Goal: Task Accomplishment & Management: Complete application form

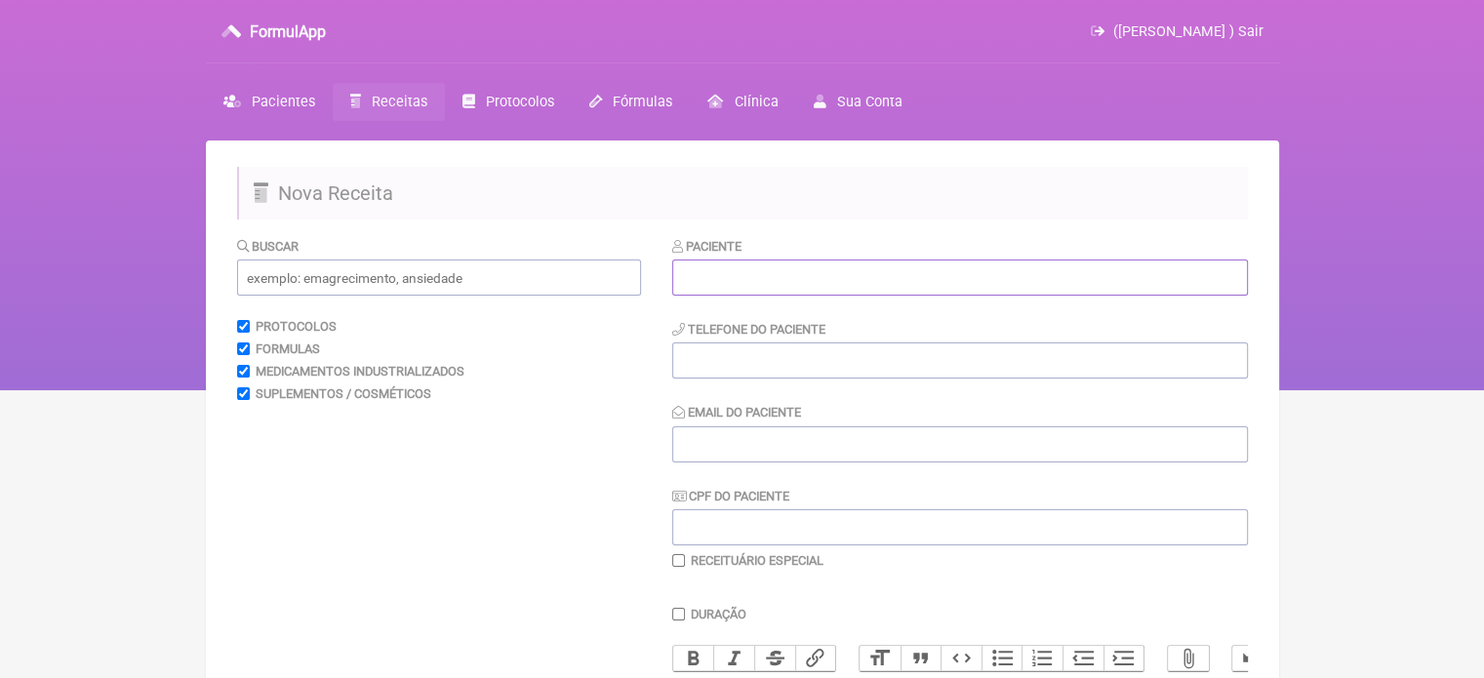
click at [780, 292] on input "text" at bounding box center [960, 277] width 576 height 36
click at [264, 97] on span "Pacientes" at bounding box center [283, 102] width 63 height 17
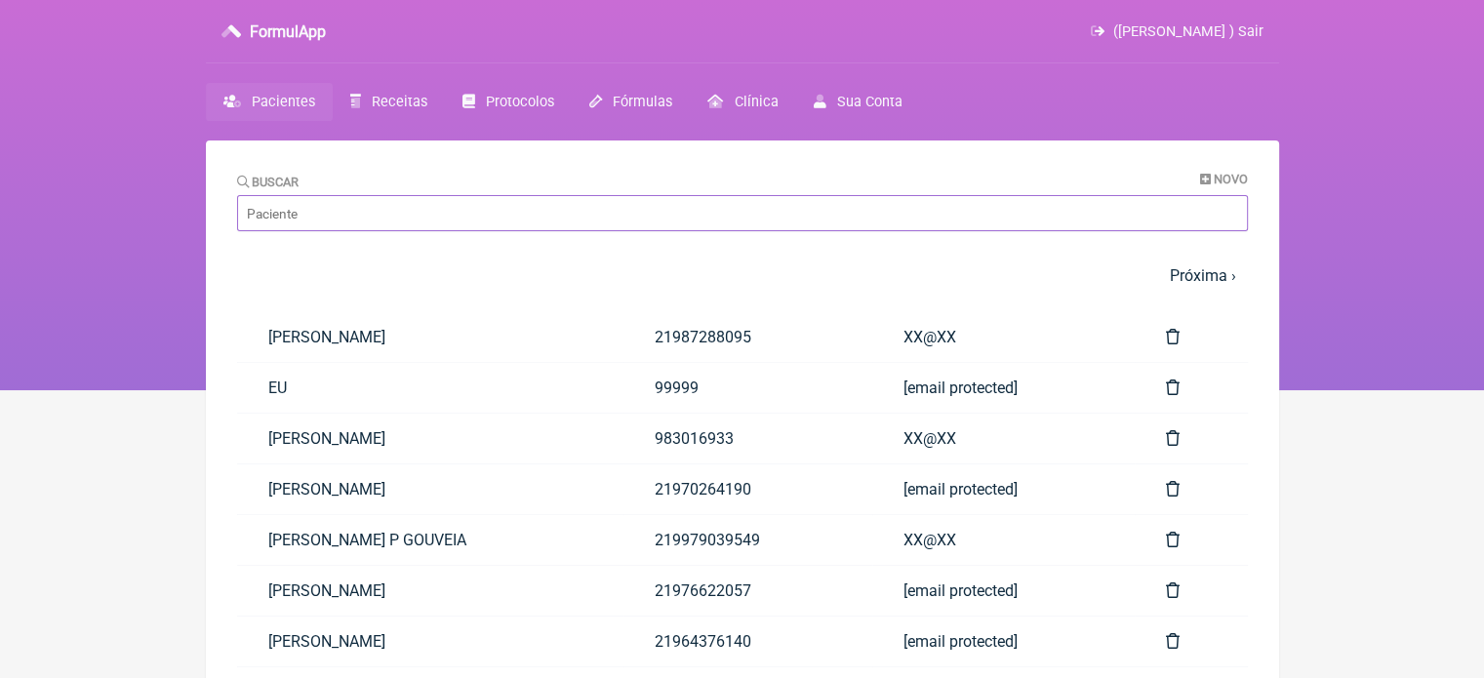
click at [364, 228] on input "Buscar" at bounding box center [742, 213] width 1011 height 36
paste input "[PERSON_NAME]"
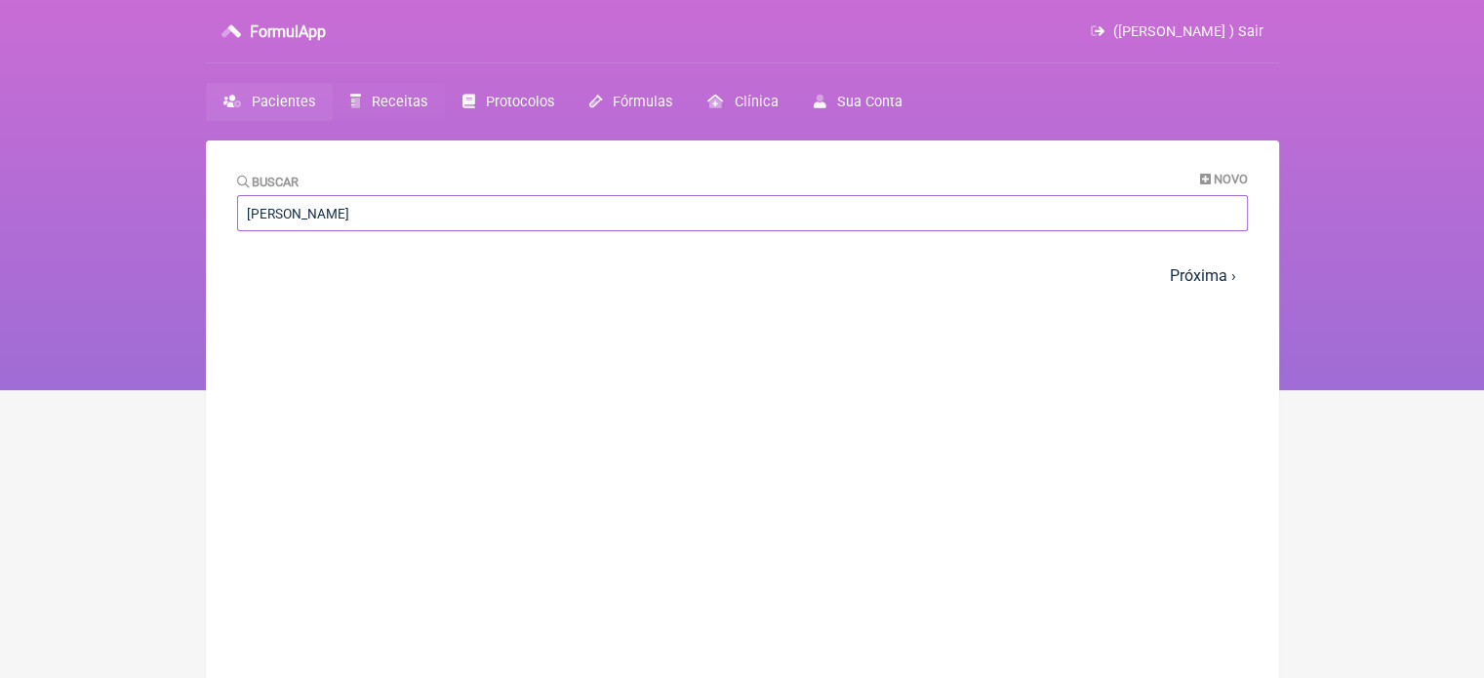
type input "MARIANA VIEIRA DA SILVA"
click at [401, 108] on span "Receitas" at bounding box center [400, 102] width 56 height 17
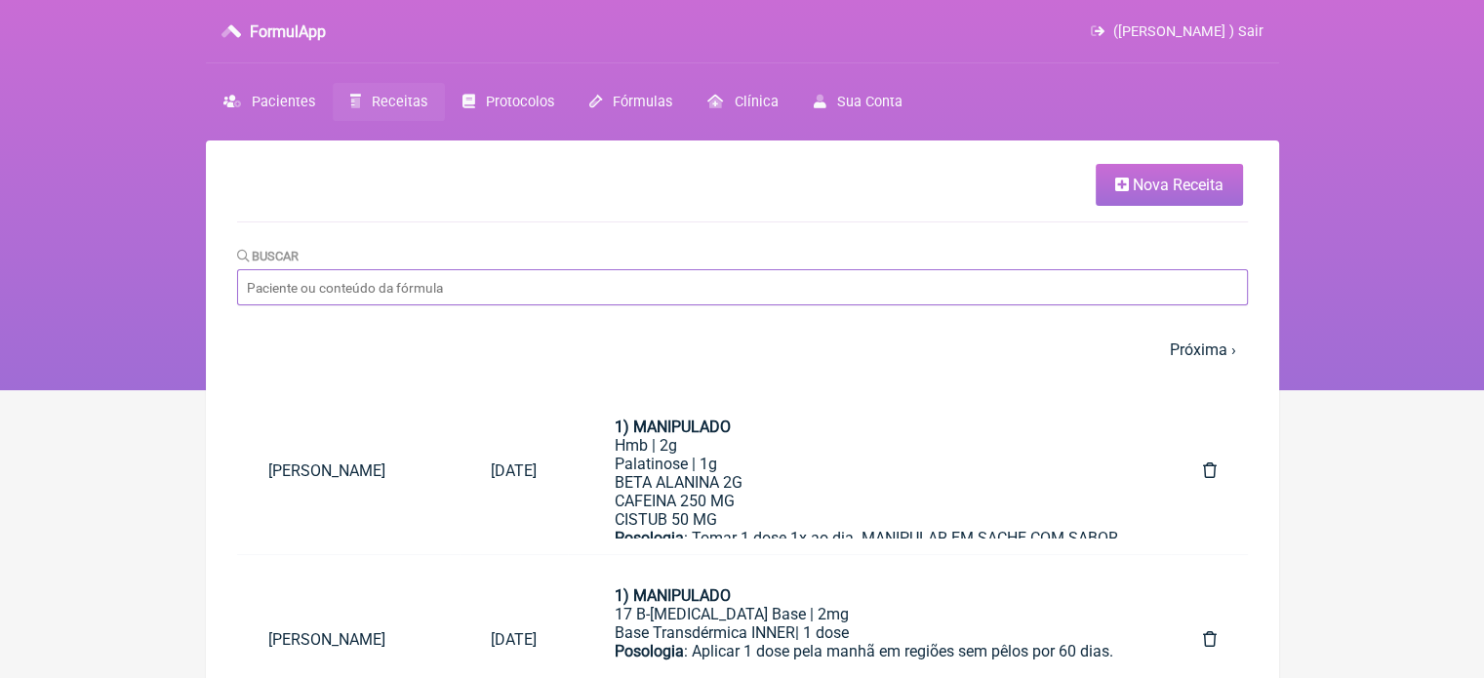
click at [706, 284] on input "Buscar" at bounding box center [742, 287] width 1011 height 36
click at [753, 219] on ul "Nova Receita" at bounding box center [742, 193] width 1011 height 59
click at [1133, 181] on span "Nova Receita" at bounding box center [1178, 185] width 91 height 19
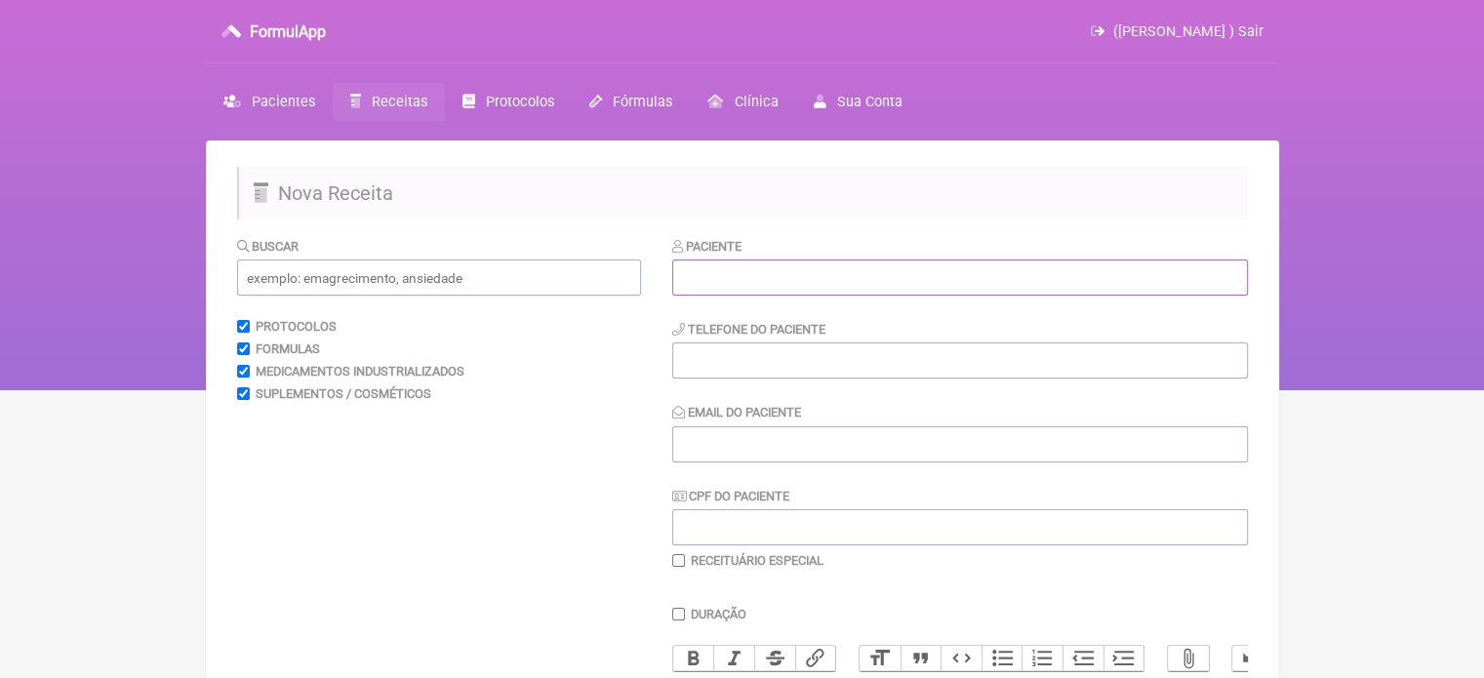
click at [777, 269] on input "text" at bounding box center [960, 277] width 576 height 36
paste input "MARIANA VIEIRA DA SILVA"
type input "MARIANA VIEIRA DA SILVA"
click at [767, 358] on input "tel" at bounding box center [960, 360] width 576 height 36
type input "21979579229"
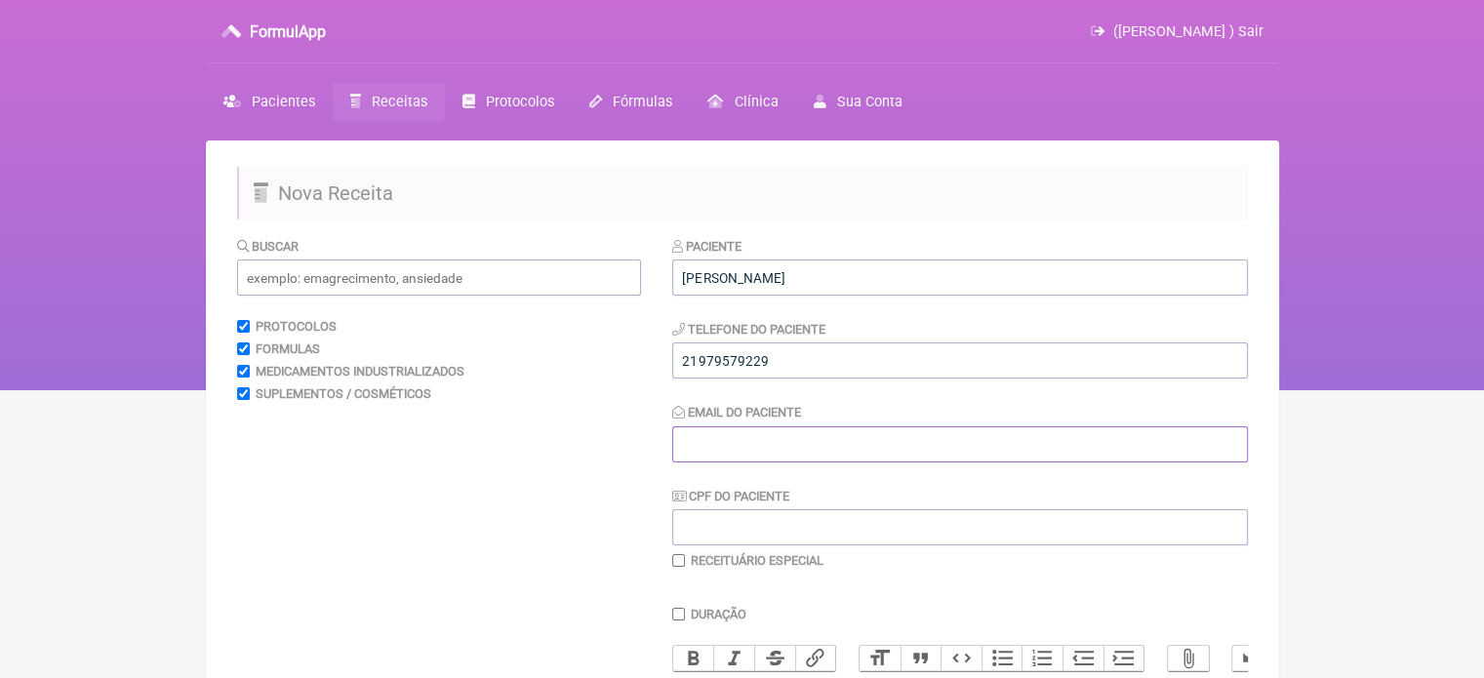
click at [735, 449] on input "Email do Paciente" at bounding box center [960, 444] width 576 height 36
type input "X@X"
click at [415, 278] on input "text" at bounding box center [439, 277] width 404 height 36
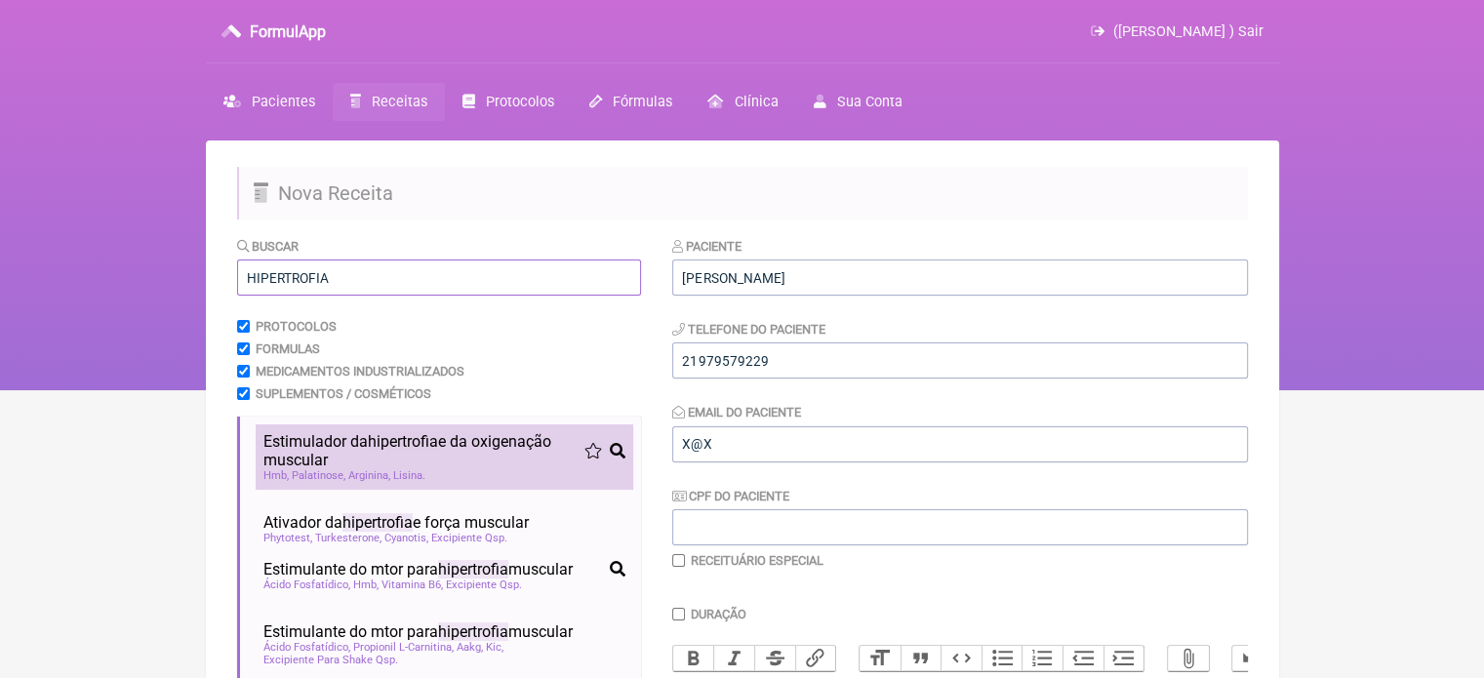
type input "HIPERTROFIA"
click at [386, 439] on span "hipertrofia" at bounding box center [403, 441] width 70 height 19
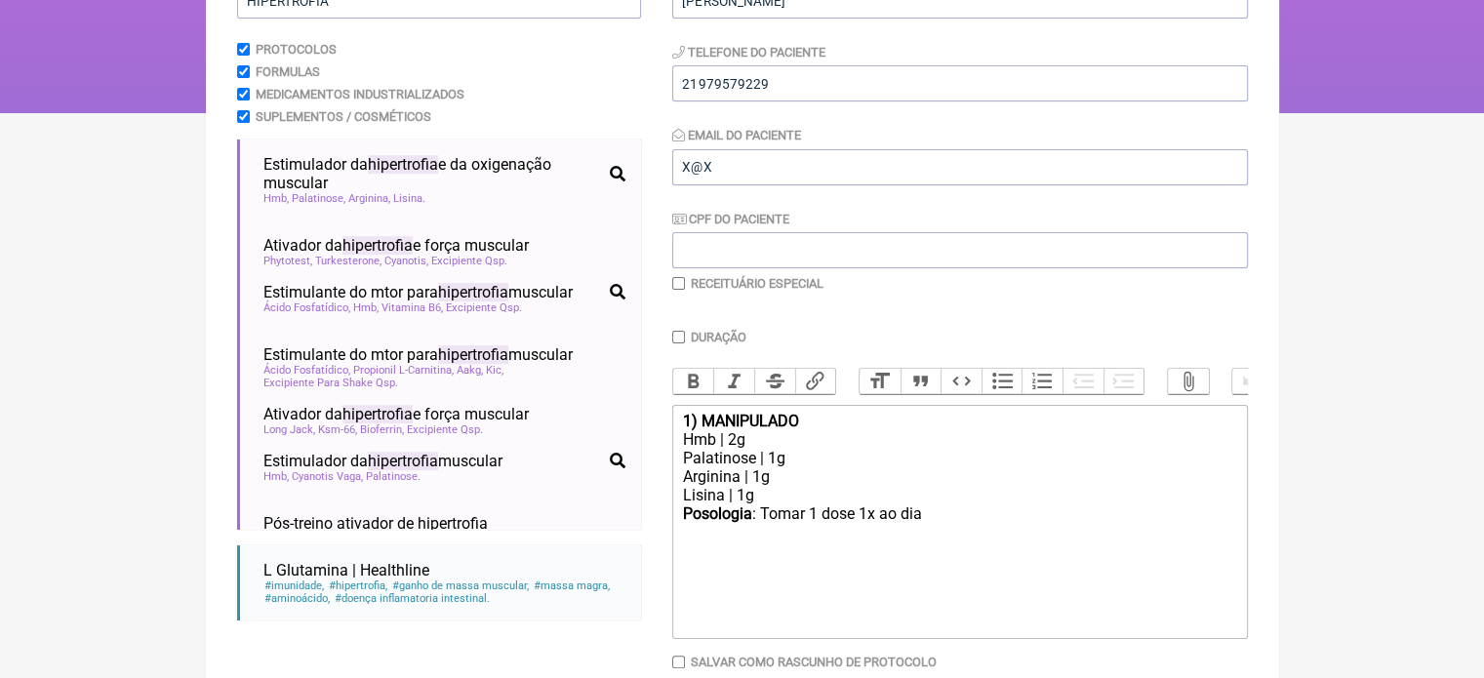
scroll to position [389, 0]
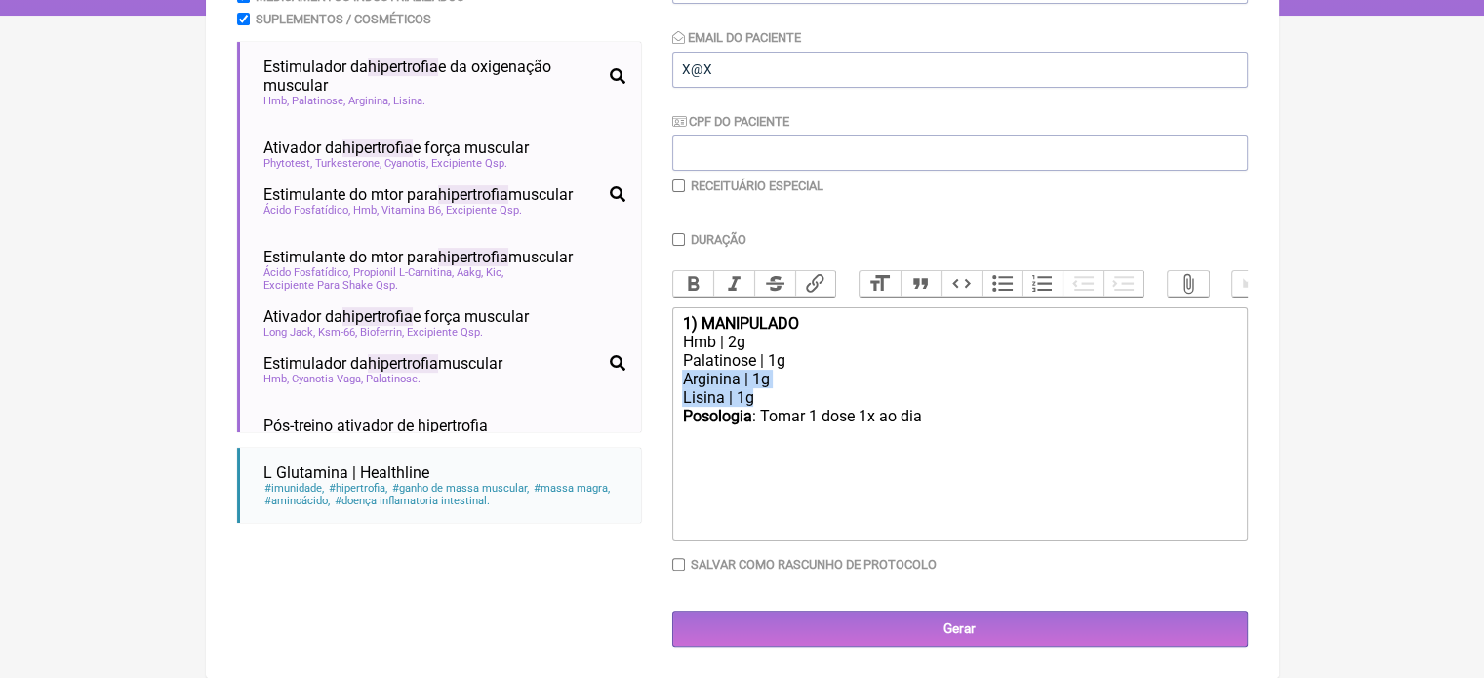
drag, startPoint x: 765, startPoint y: 395, endPoint x: 670, endPoint y: 379, distance: 95.9
click at [670, 379] on form "Buscar HIPERTROFIA Protocolos Formulas Medicamentos Industrializados Suplemento…" at bounding box center [742, 254] width 1011 height 786
click at [733, 342] on div "Hmb | 2g" at bounding box center [959, 342] width 554 height 19
click at [835, 374] on div "BETA ALANINA 2G" at bounding box center [959, 379] width 554 height 19
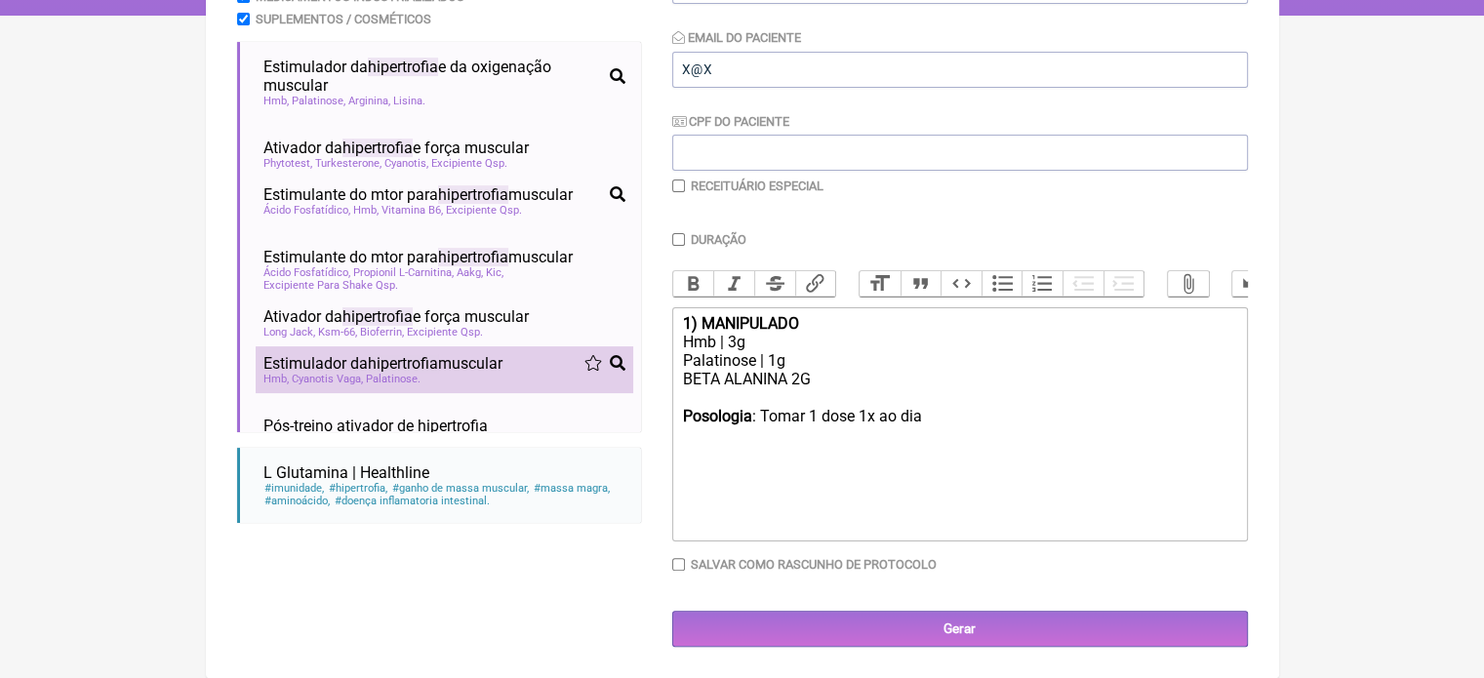
click at [363, 361] on span "Estimulador da hipertrofia muscular" at bounding box center [382, 363] width 239 height 19
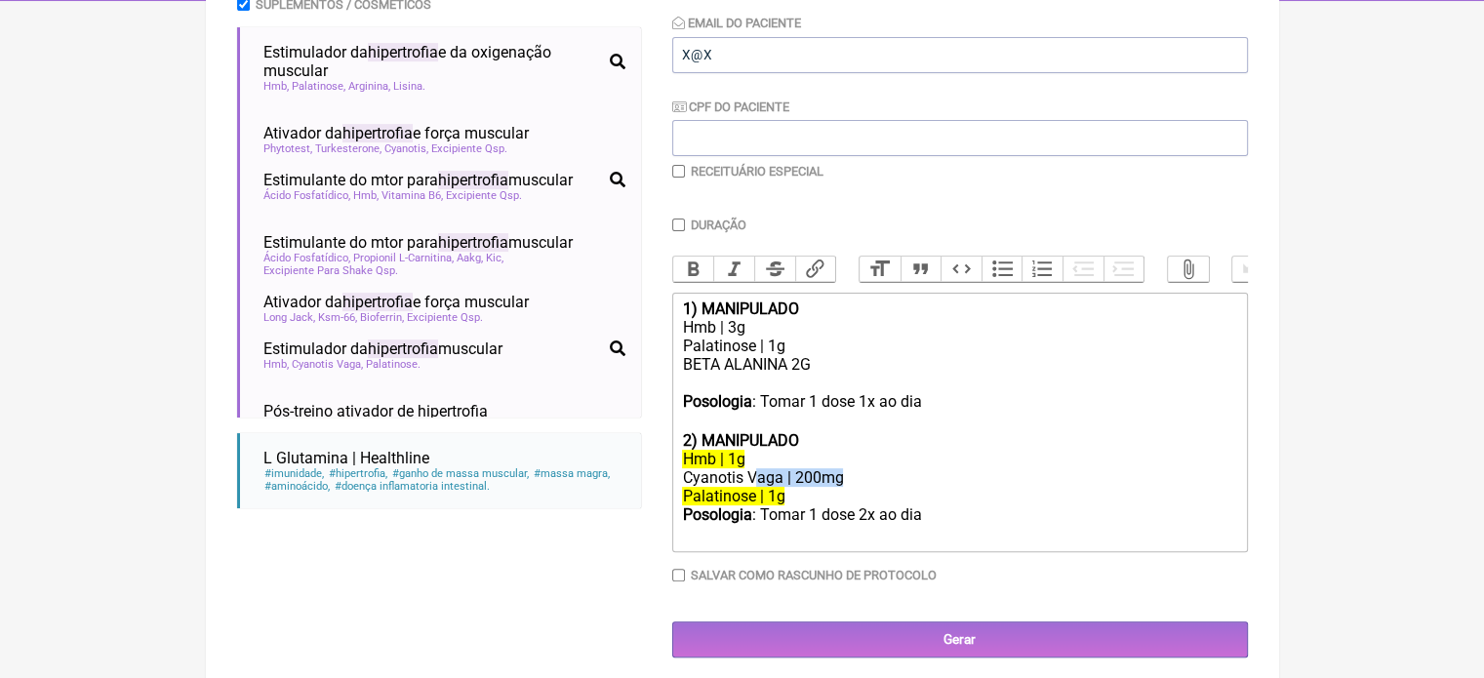
drag, startPoint x: 857, startPoint y: 496, endPoint x: 752, endPoint y: 496, distance: 104.4
click at [752, 487] on div "Cyanotis Vaga | 200mg" at bounding box center [959, 477] width 554 height 19
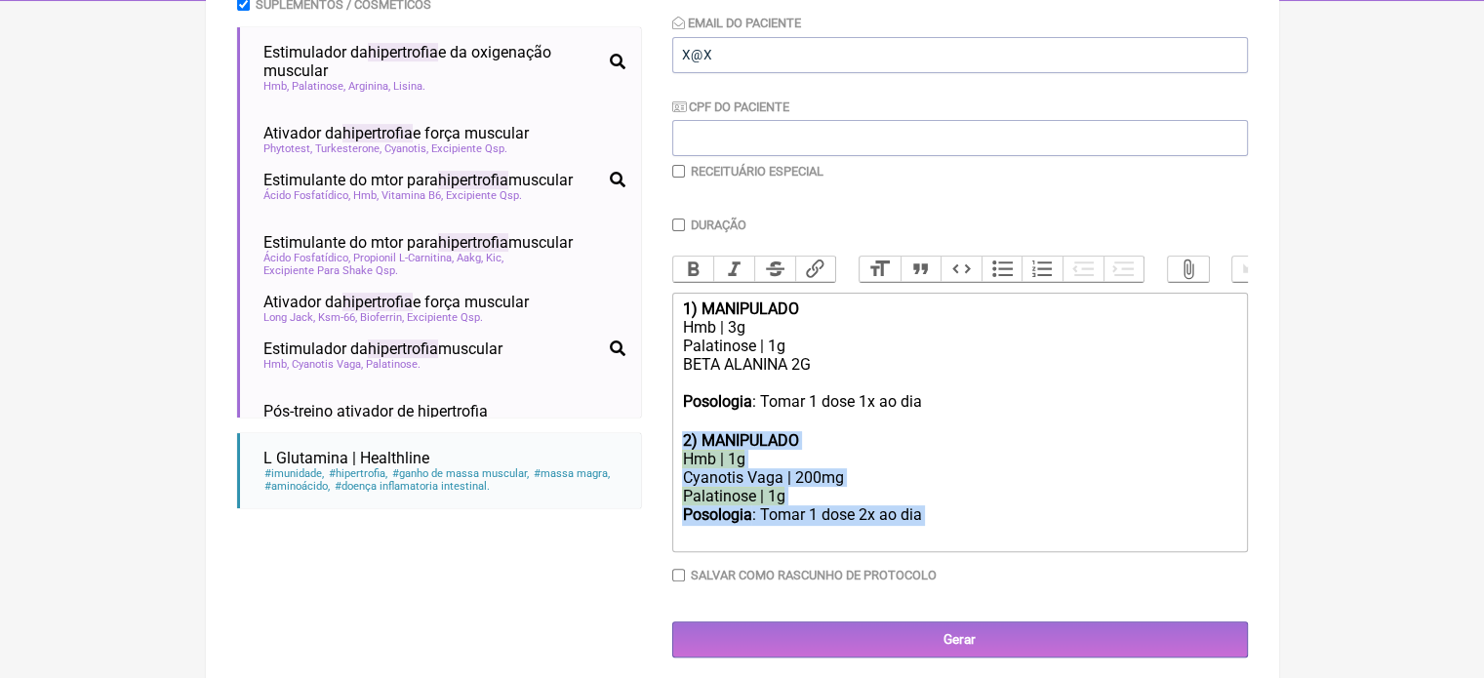
drag, startPoint x: 948, startPoint y: 538, endPoint x: 659, endPoint y: 455, distance: 300.4
click at [659, 455] on form "Buscar HIPERTROFIA Protocolos Formulas Medicamentos Industrializados Suplemento…" at bounding box center [742, 252] width 1011 height 811
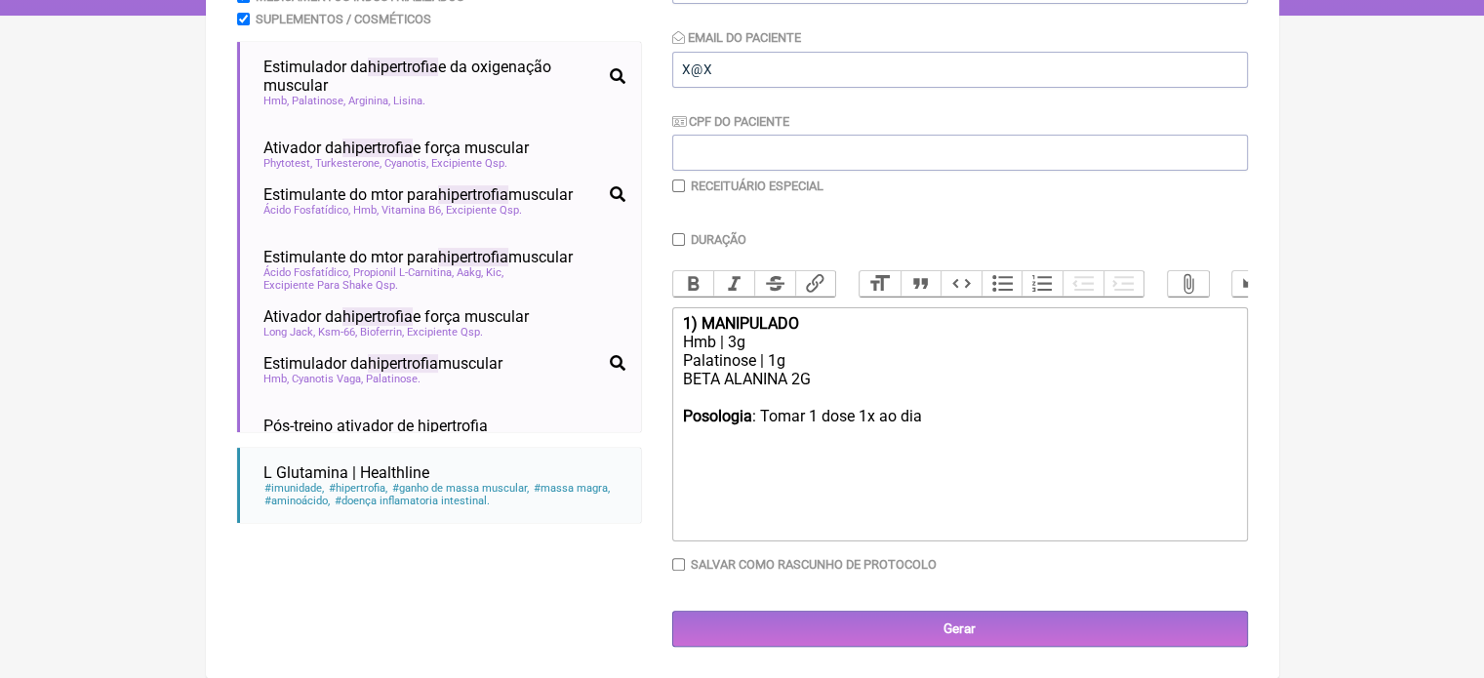
click at [687, 400] on div "BETA ALANINA 2G" at bounding box center [959, 388] width 554 height 37
click at [933, 419] on div "Posologia : Tomar 1 dose 1x ao dia ㅤ" at bounding box center [959, 426] width 554 height 39
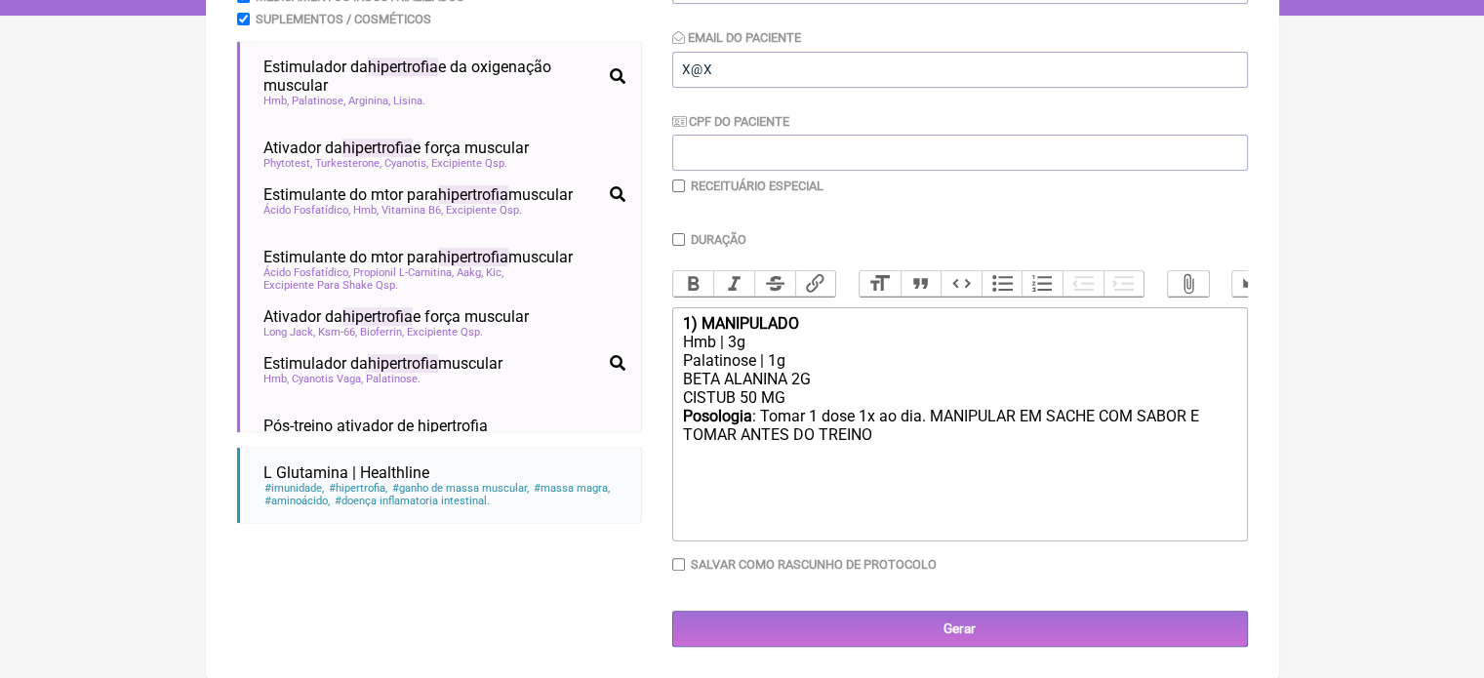
type trix-editor "<div><strong>1) MANIPULADO</strong></div><div>Hmb | 3g</div><div>Palatinose | 1…"
click at [681, 233] on input "Duração" at bounding box center [678, 239] width 13 height 13
checkbox input "true"
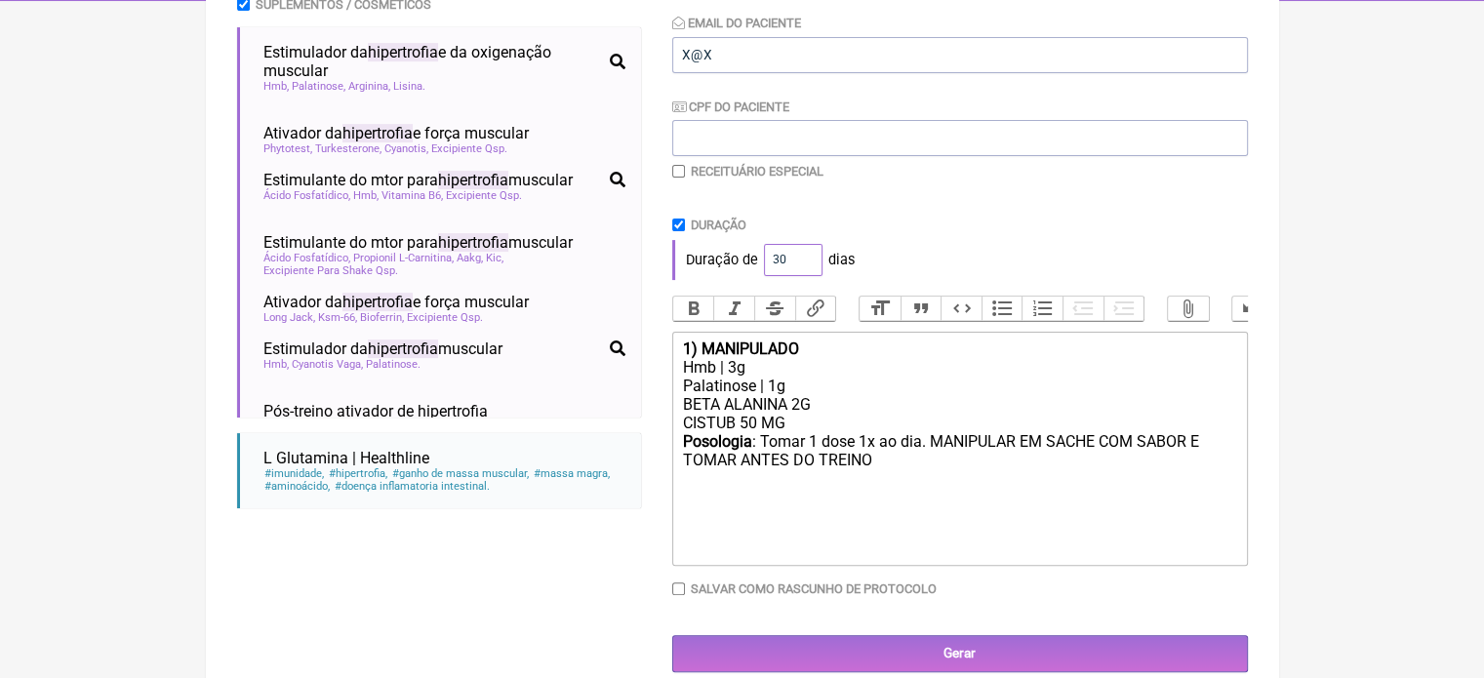
drag, startPoint x: 784, startPoint y: 260, endPoint x: 733, endPoint y: 266, distance: 52.0
click at [733, 266] on div "Duração de 30 dias" at bounding box center [960, 259] width 576 height 39
type input "60"
click at [925, 395] on div "Palatinose | 1g" at bounding box center [959, 386] width 554 height 19
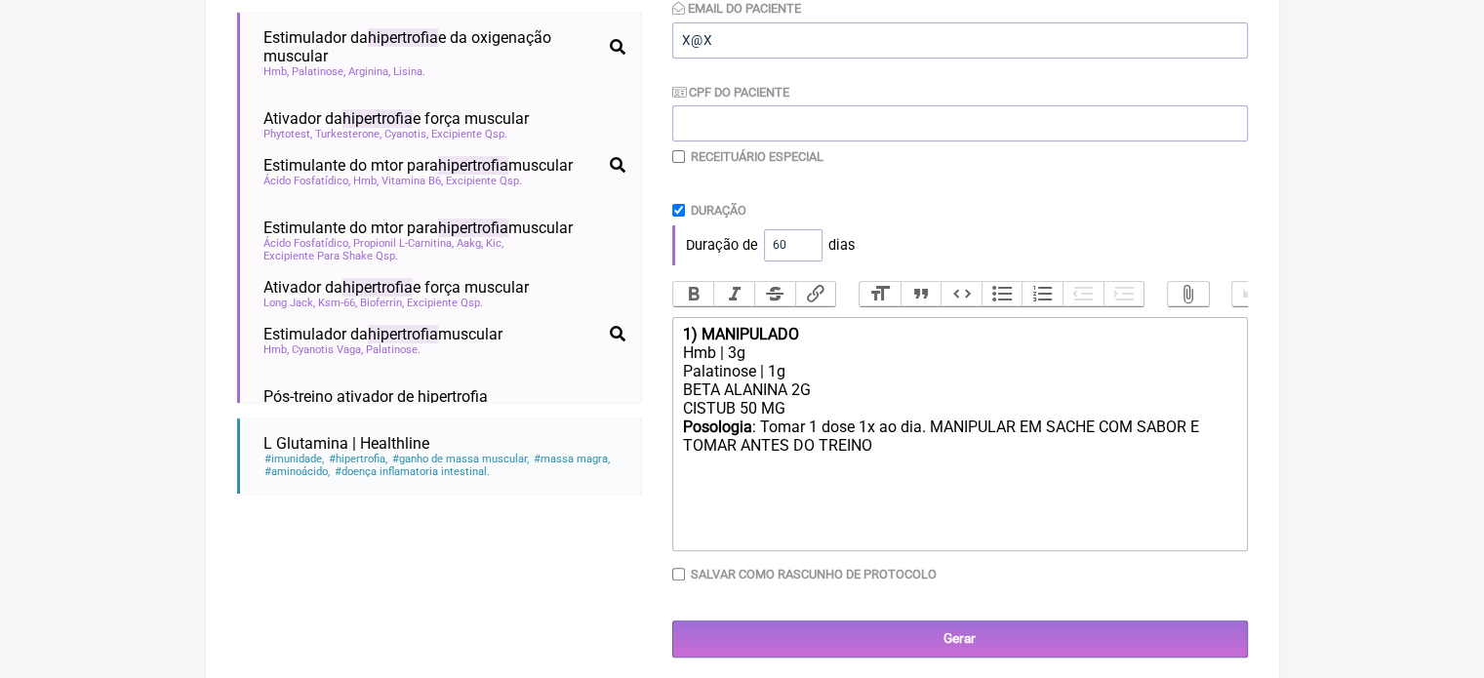
scroll to position [429, 0]
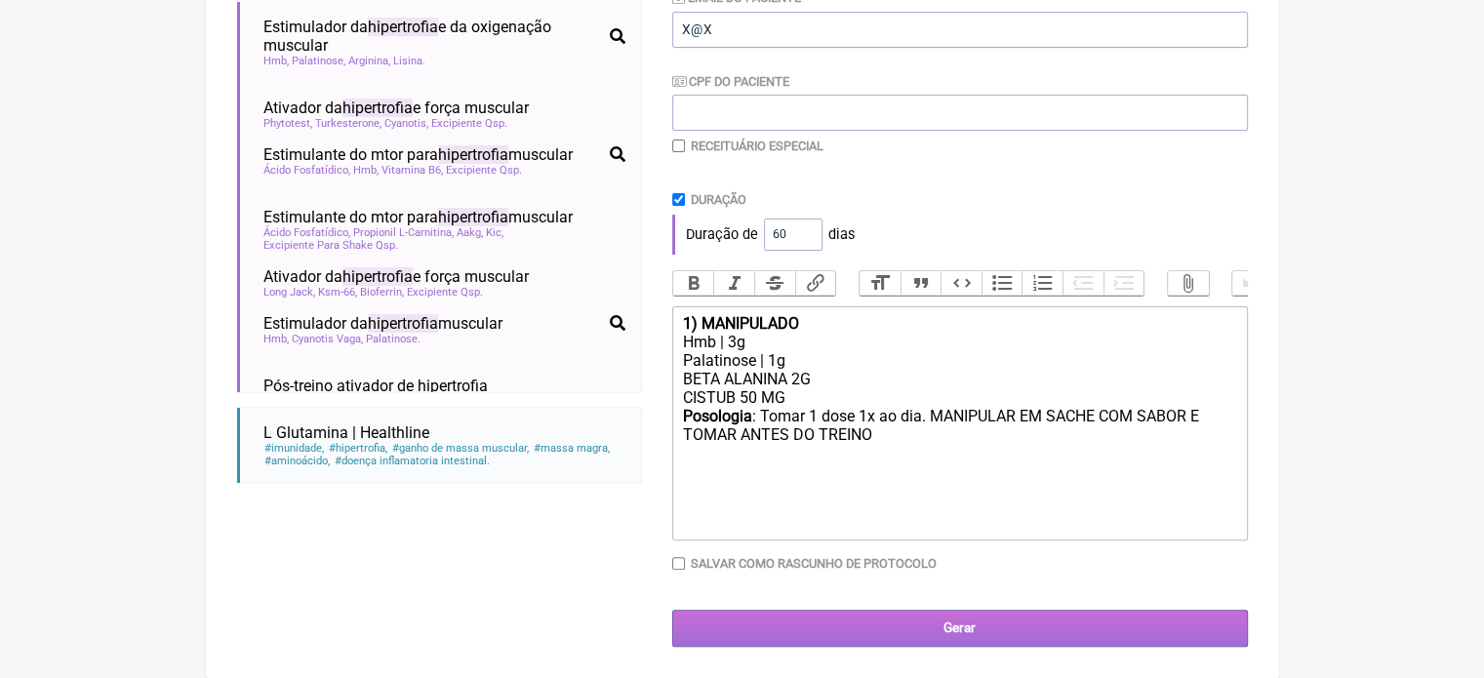
click at [941, 621] on input "Gerar" at bounding box center [960, 628] width 576 height 36
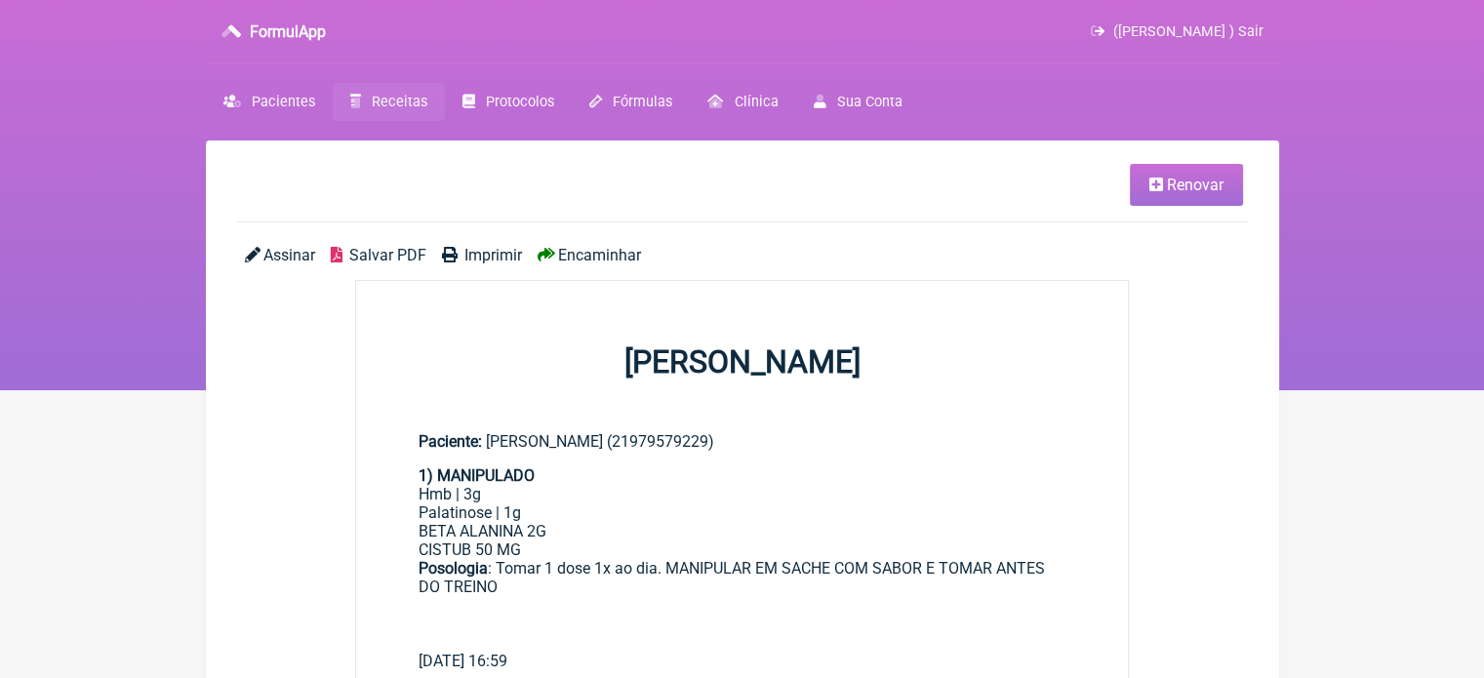
click at [466, 258] on span "Imprimir" at bounding box center [493, 255] width 58 height 19
click at [391, 104] on span "Receitas" at bounding box center [400, 102] width 56 height 17
click at [1206, 186] on span "Renovar" at bounding box center [1195, 185] width 57 height 19
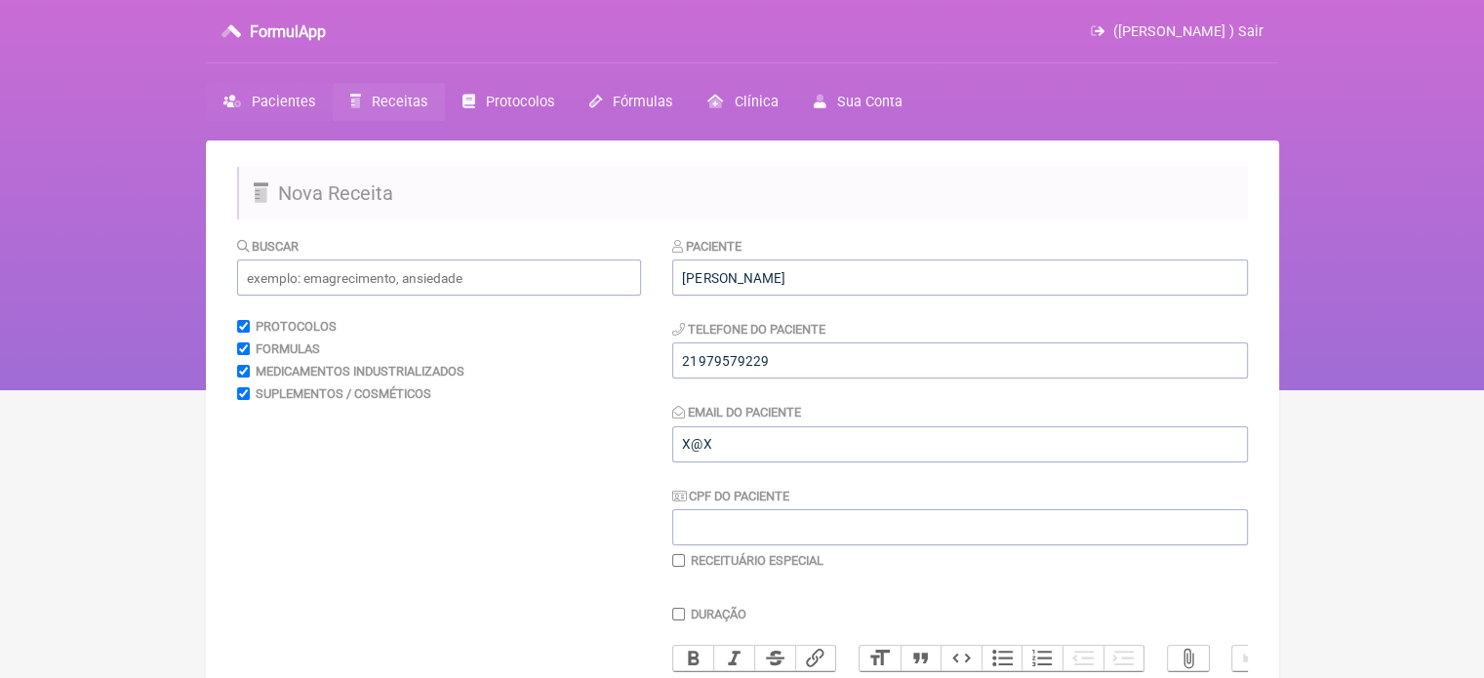
click at [283, 104] on span "Pacientes" at bounding box center [283, 102] width 63 height 17
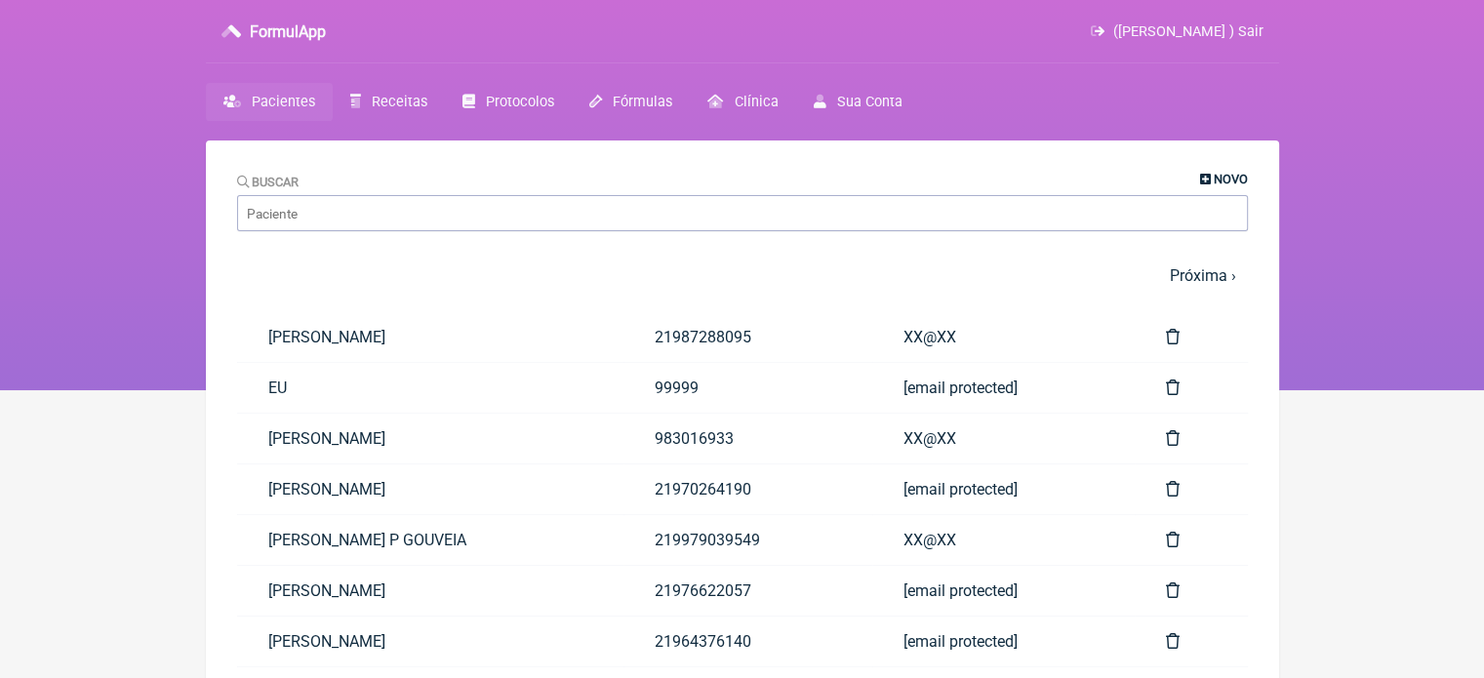
click at [1233, 177] on span "Novo" at bounding box center [1231, 179] width 34 height 15
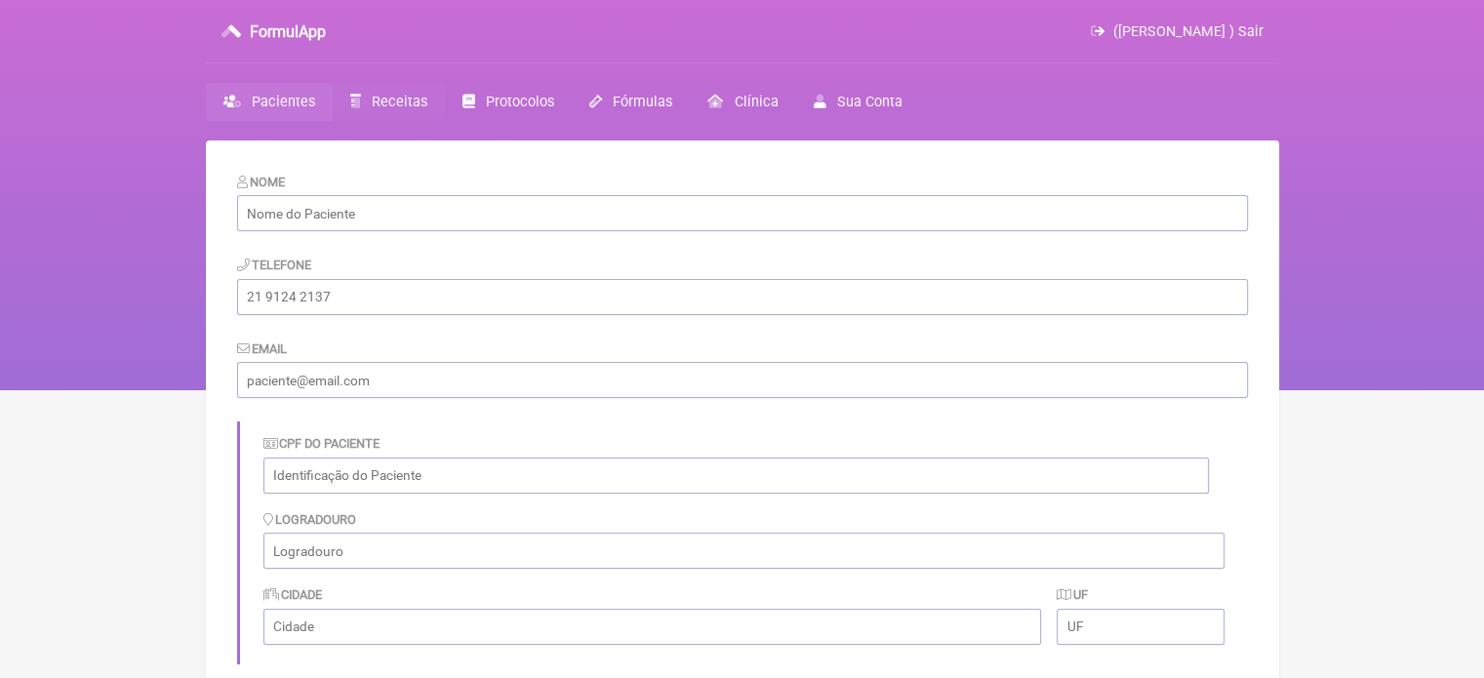
click at [404, 109] on span "Receitas" at bounding box center [400, 102] width 56 height 17
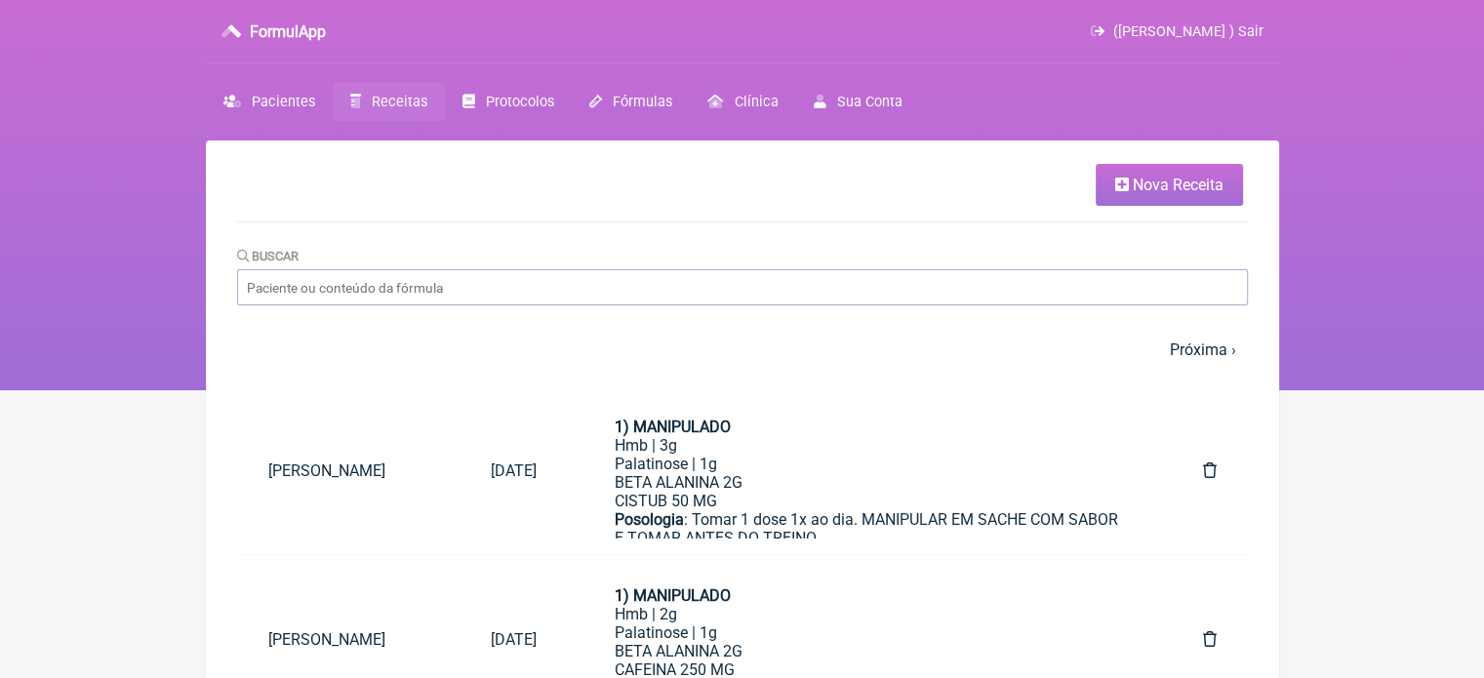
drag, startPoint x: 1136, startPoint y: 183, endPoint x: 1121, endPoint y: 185, distance: 14.8
click at [1136, 184] on span "Nova Receita" at bounding box center [1178, 185] width 91 height 19
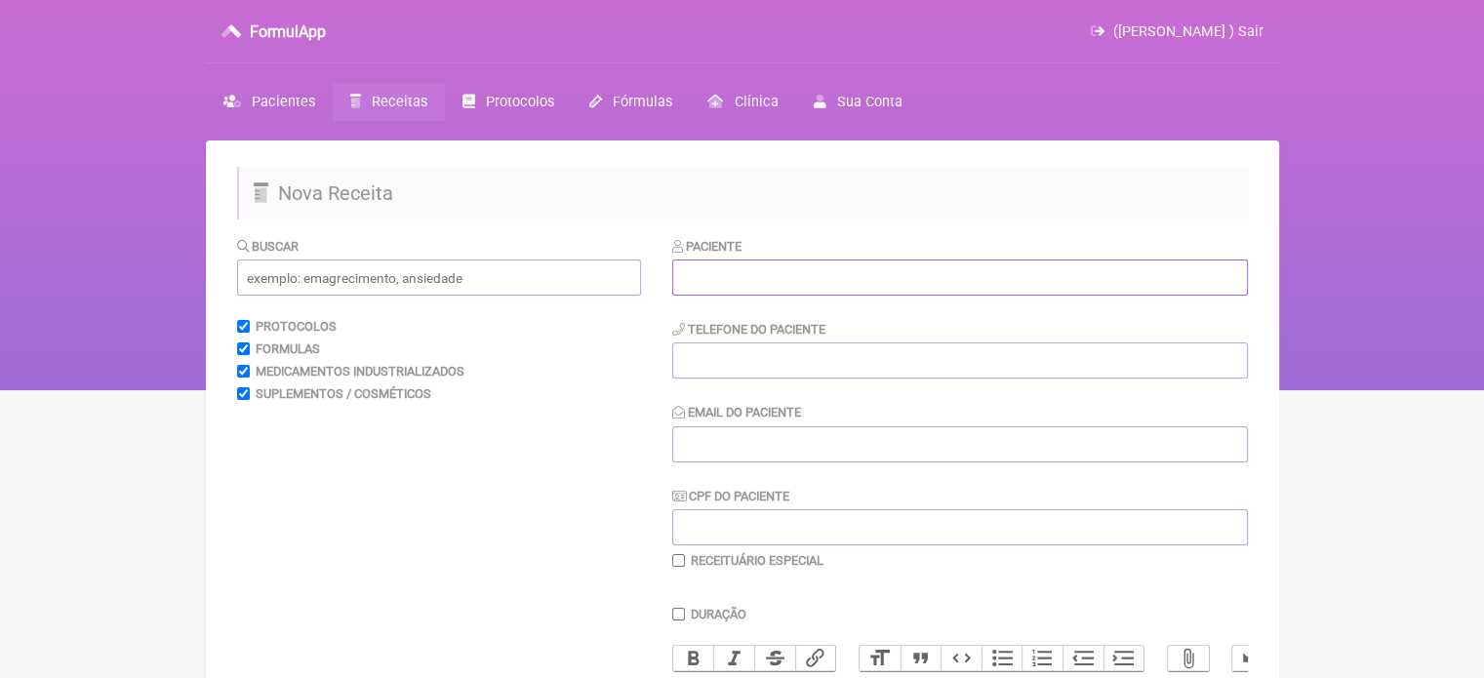
click at [780, 271] on input "text" at bounding box center [960, 277] width 576 height 36
paste input "SIMONE DE OLIVEIRA LAMAS DE CARVALHO"
type input "SIMONE DE OLIVEIRA LAMAS DE CARVALHO"
click at [789, 364] on input "tel" at bounding box center [960, 360] width 576 height 36
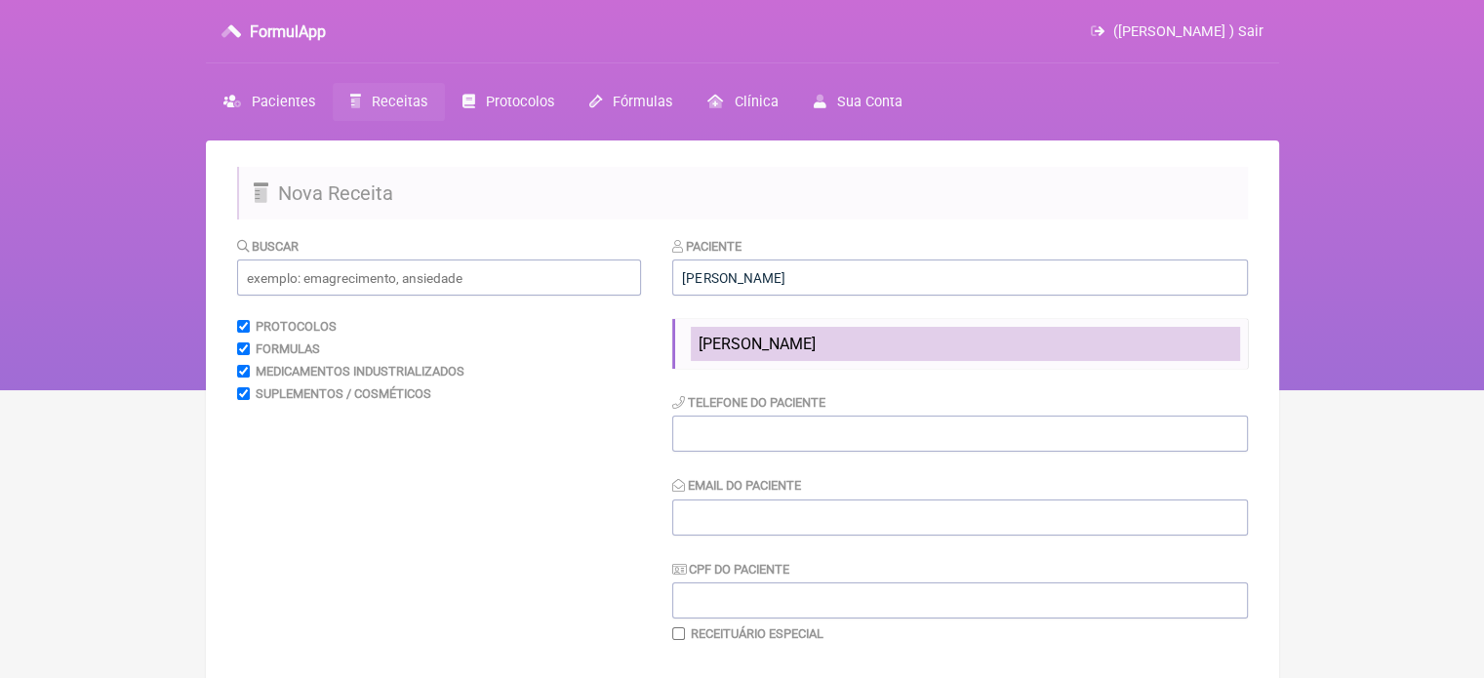
click at [816, 339] on span "SIMONE DE OLIVEIRA LAMAS DE CARVALHO" at bounding box center [756, 344] width 117 height 19
type input "21964330727"
type input "X@x"
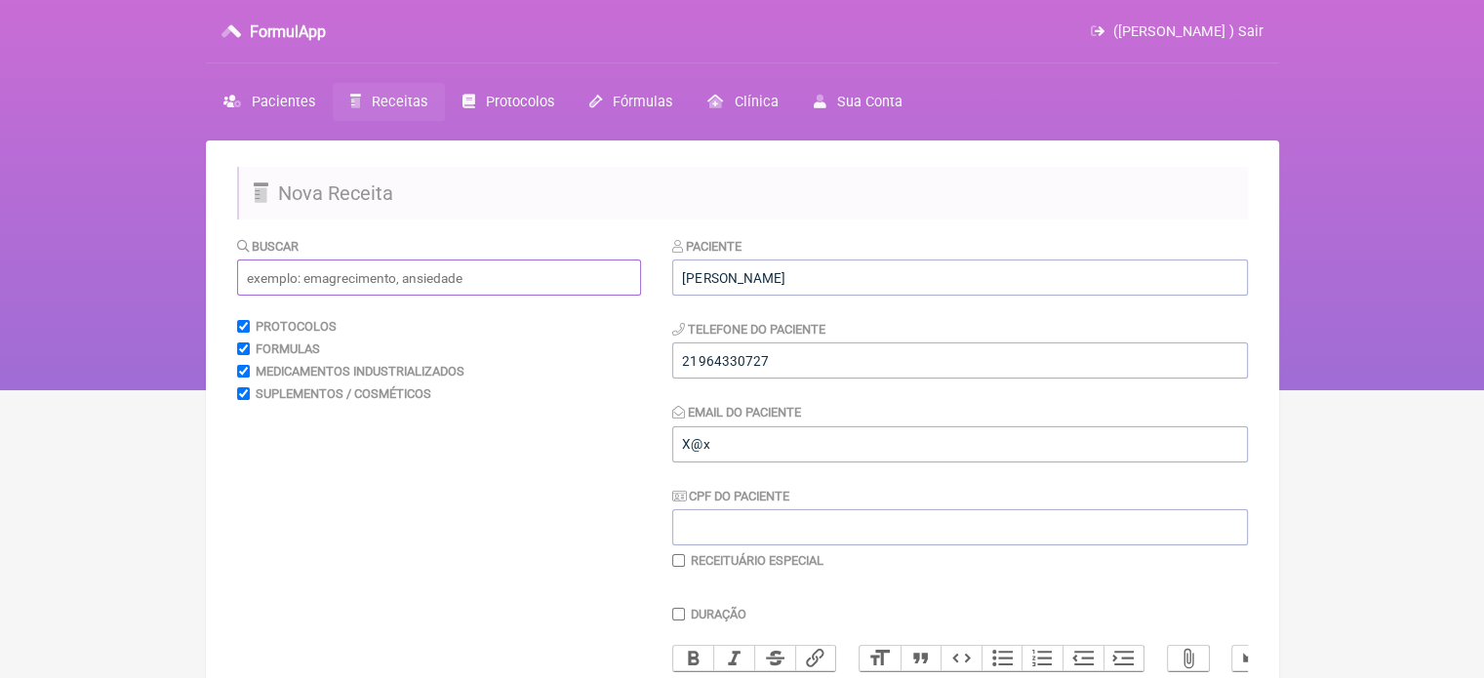
click at [376, 279] on input "text" at bounding box center [439, 277] width 404 height 36
click at [280, 104] on span "Pacientes" at bounding box center [283, 102] width 63 height 17
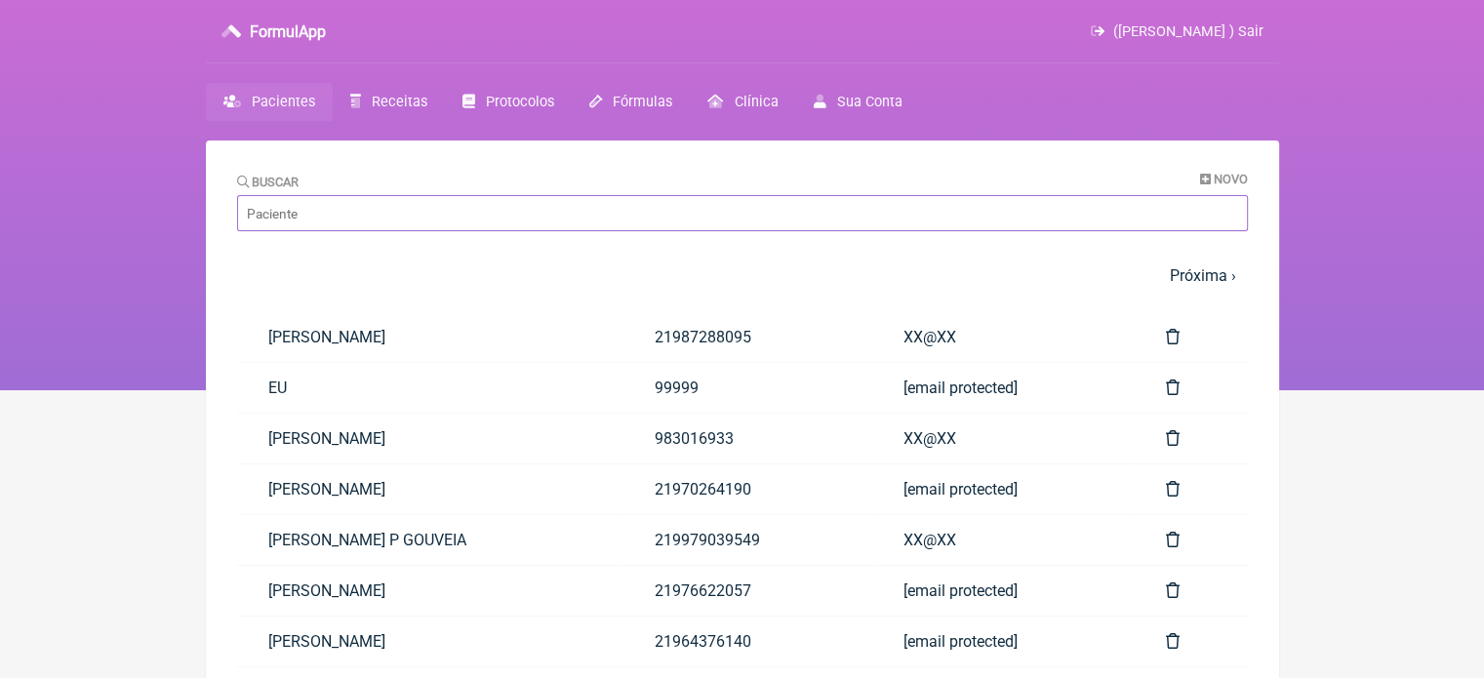
click at [312, 210] on input "Buscar" at bounding box center [742, 213] width 1011 height 36
paste input "SIMONE DE OLIVEIRA LAMAS DE CARVALHO"
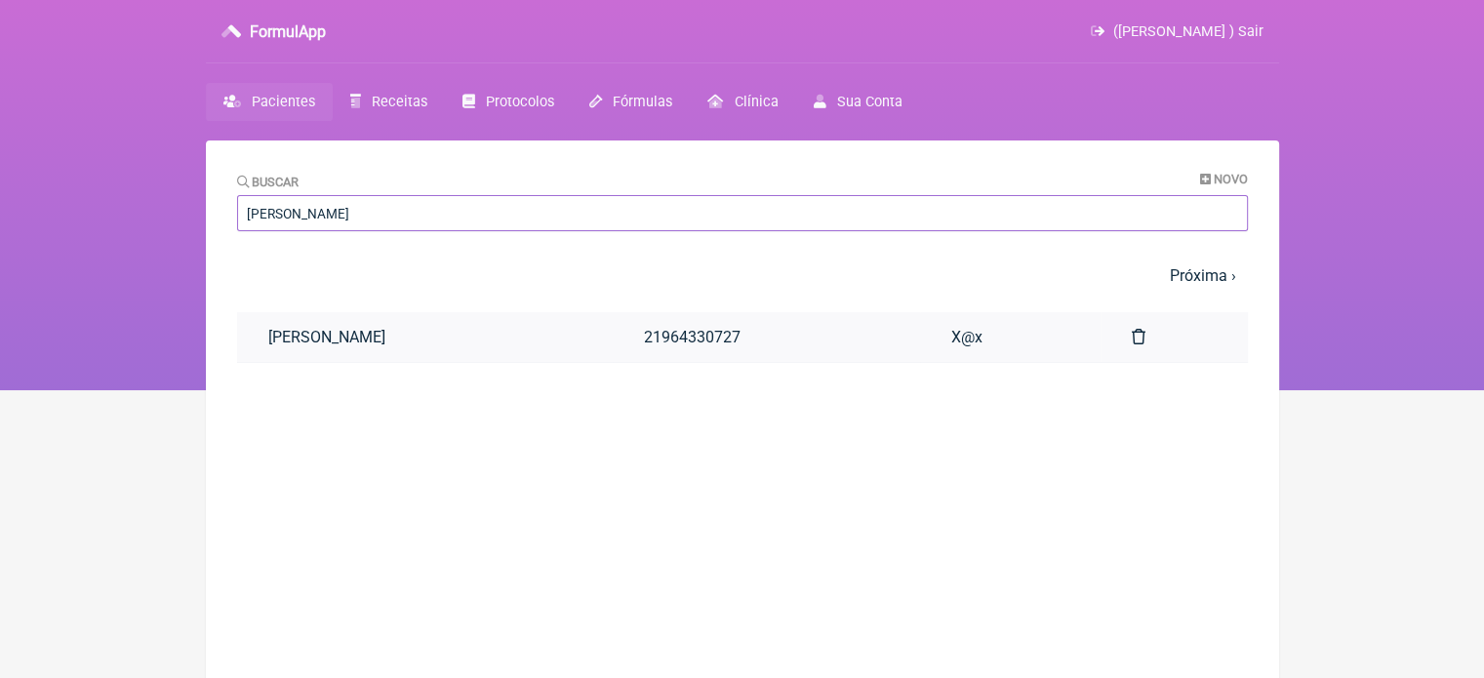
type input "SIMONE DE OLIVEIRA LAMAS DE CARVALHO"
click at [420, 333] on link "SIMONE DE OLIVEIRA LAMAS DE CARVALHO" at bounding box center [425, 337] width 377 height 50
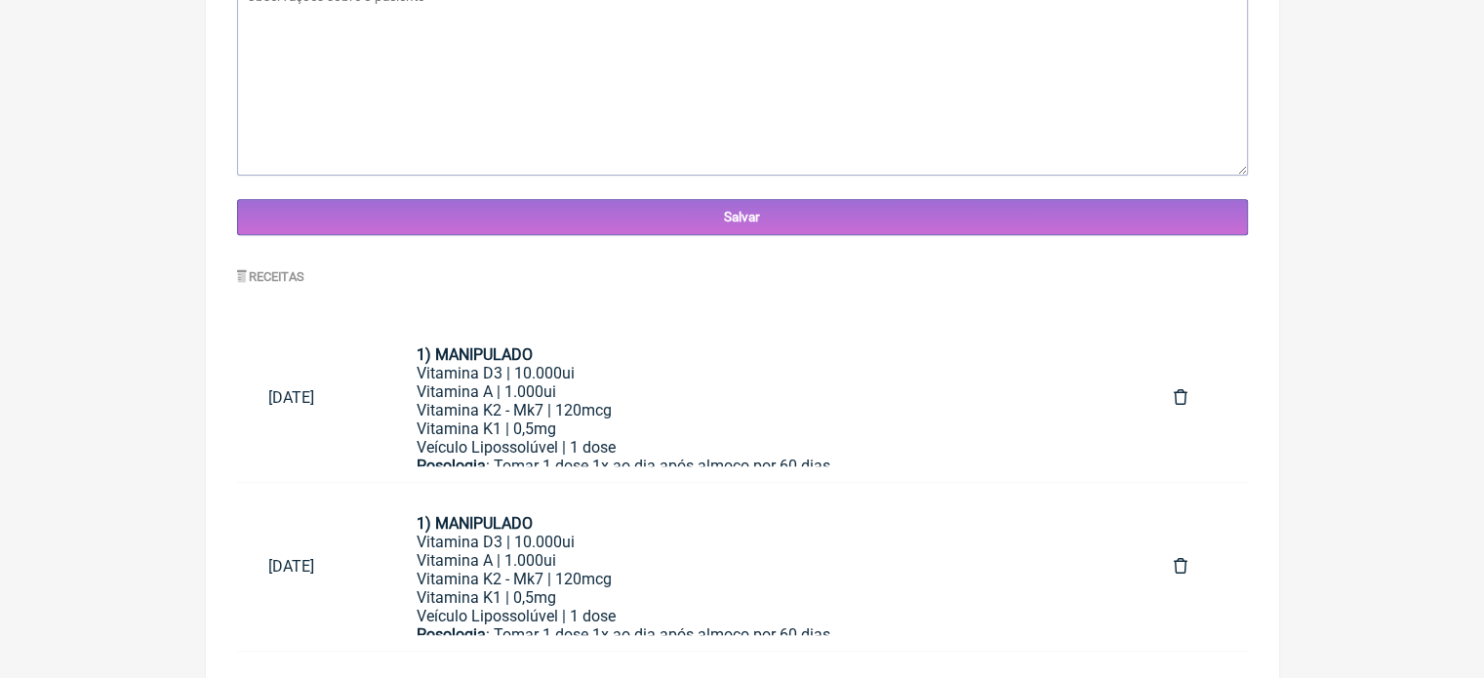
scroll to position [750, 0]
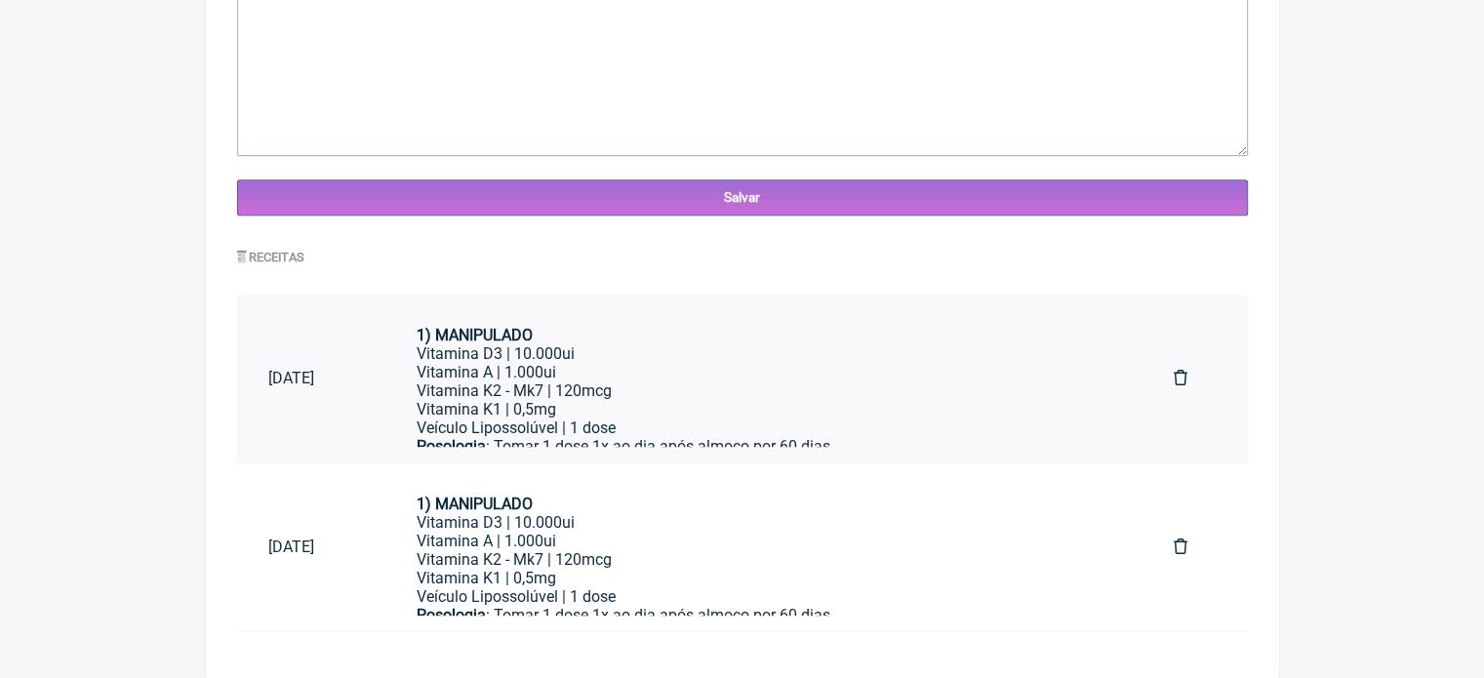
click at [558, 398] on div "Vitamina K2 - Mk7 | 120mcg" at bounding box center [764, 390] width 695 height 19
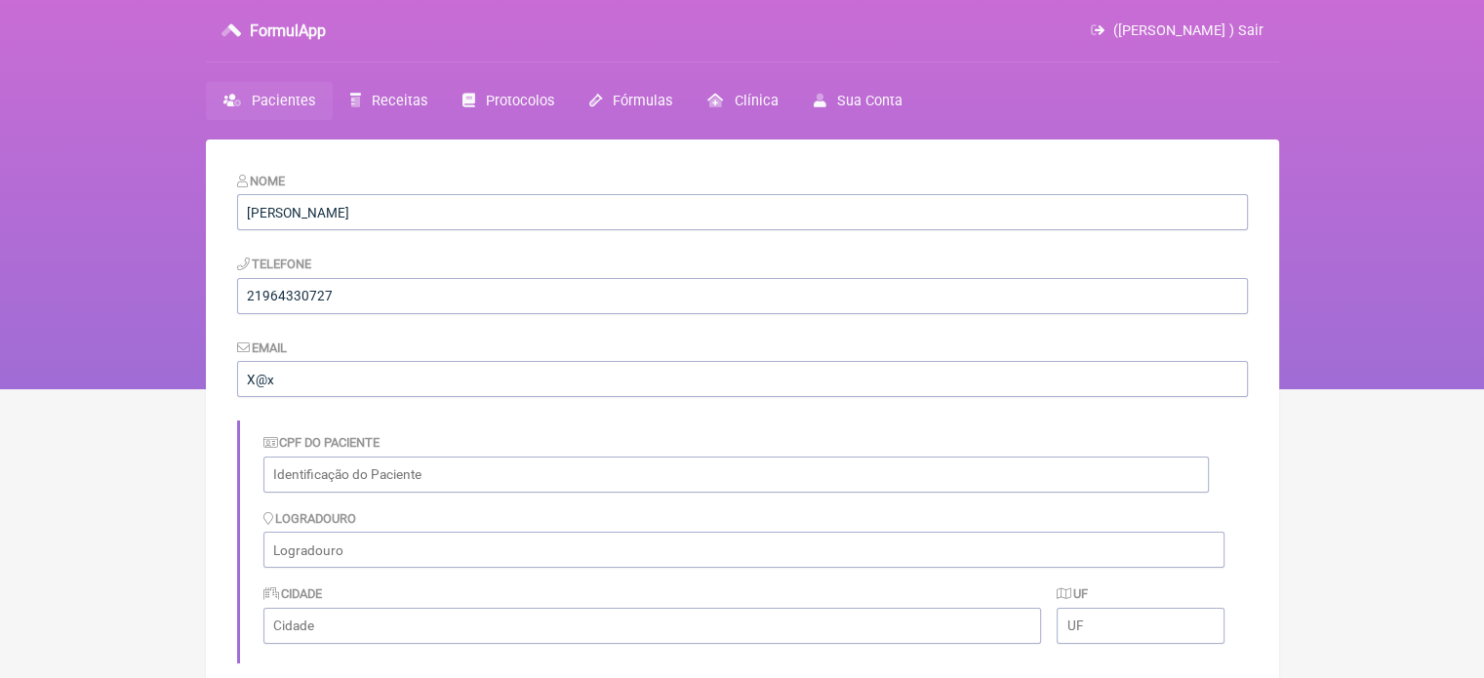
scroll to position [0, 0]
click at [351, 104] on icon at bounding box center [355, 102] width 11 height 14
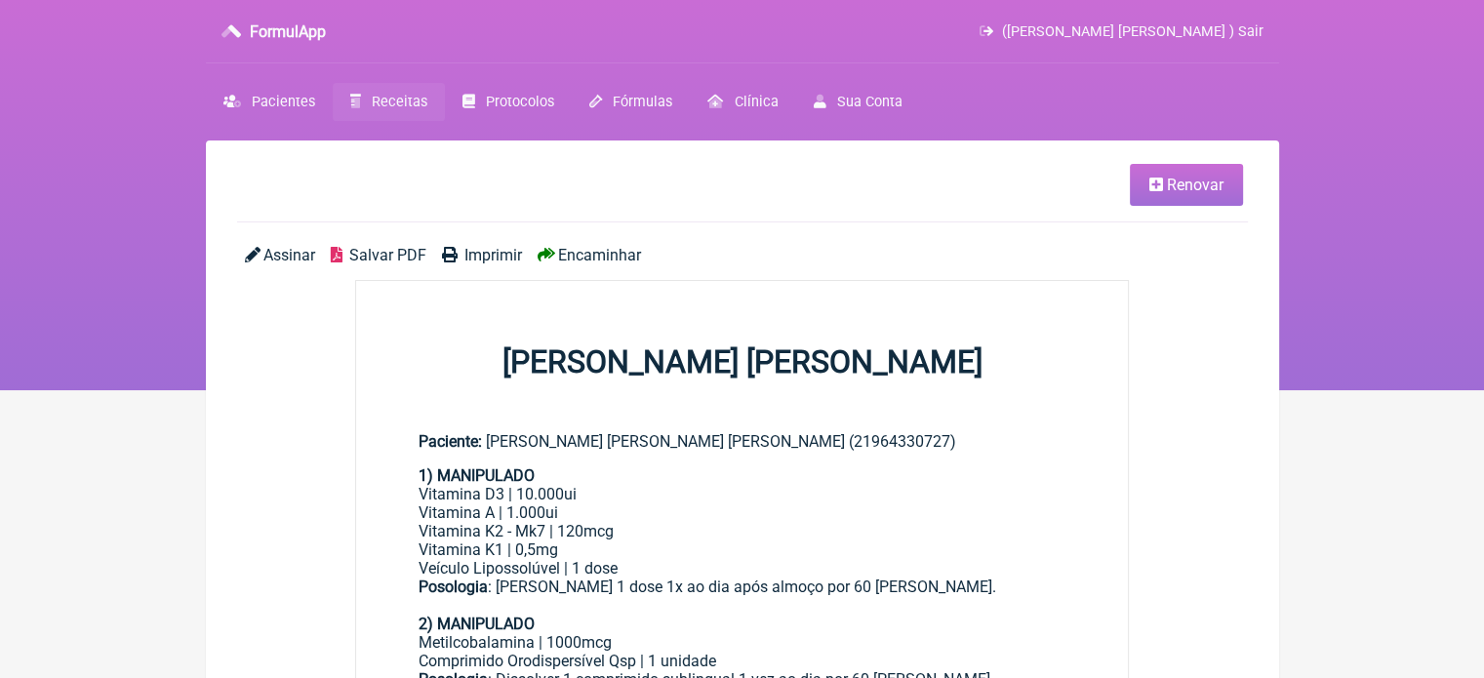
click at [1184, 176] on span "Renovar" at bounding box center [1195, 185] width 57 height 19
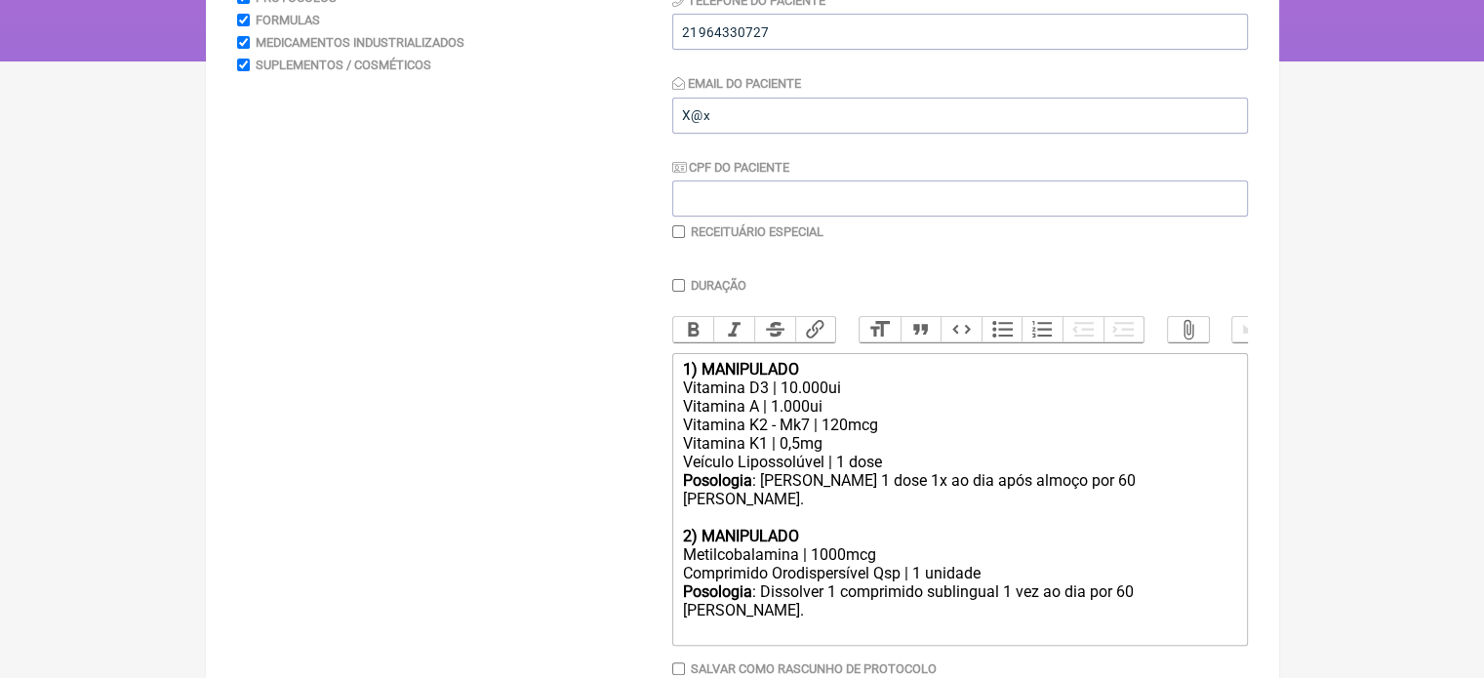
scroll to position [413, 0]
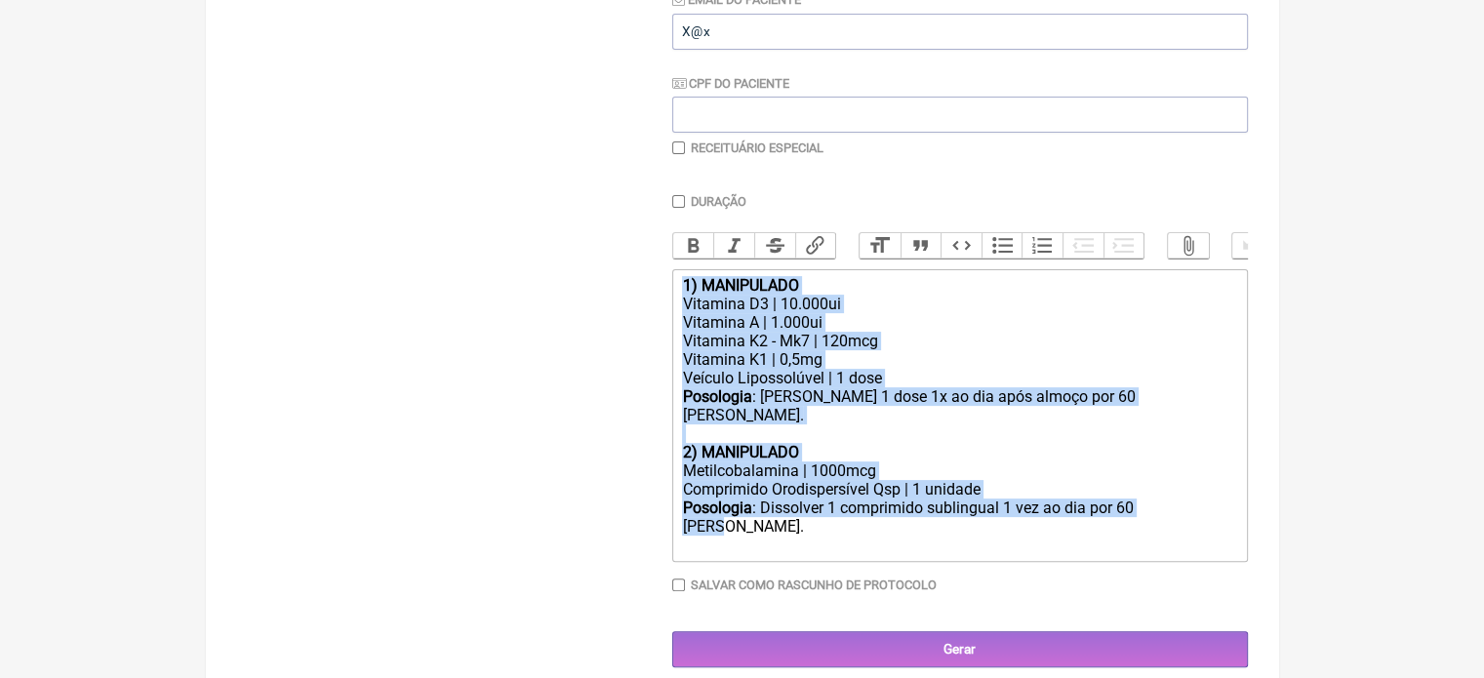
drag, startPoint x: 1128, startPoint y: 506, endPoint x: 663, endPoint y: 299, distance: 508.7
click at [663, 299] on form "Buscar Protocolos Formulas Medicamentos Industrializados Suplementos / Cosmétic…" at bounding box center [742, 245] width 1011 height 844
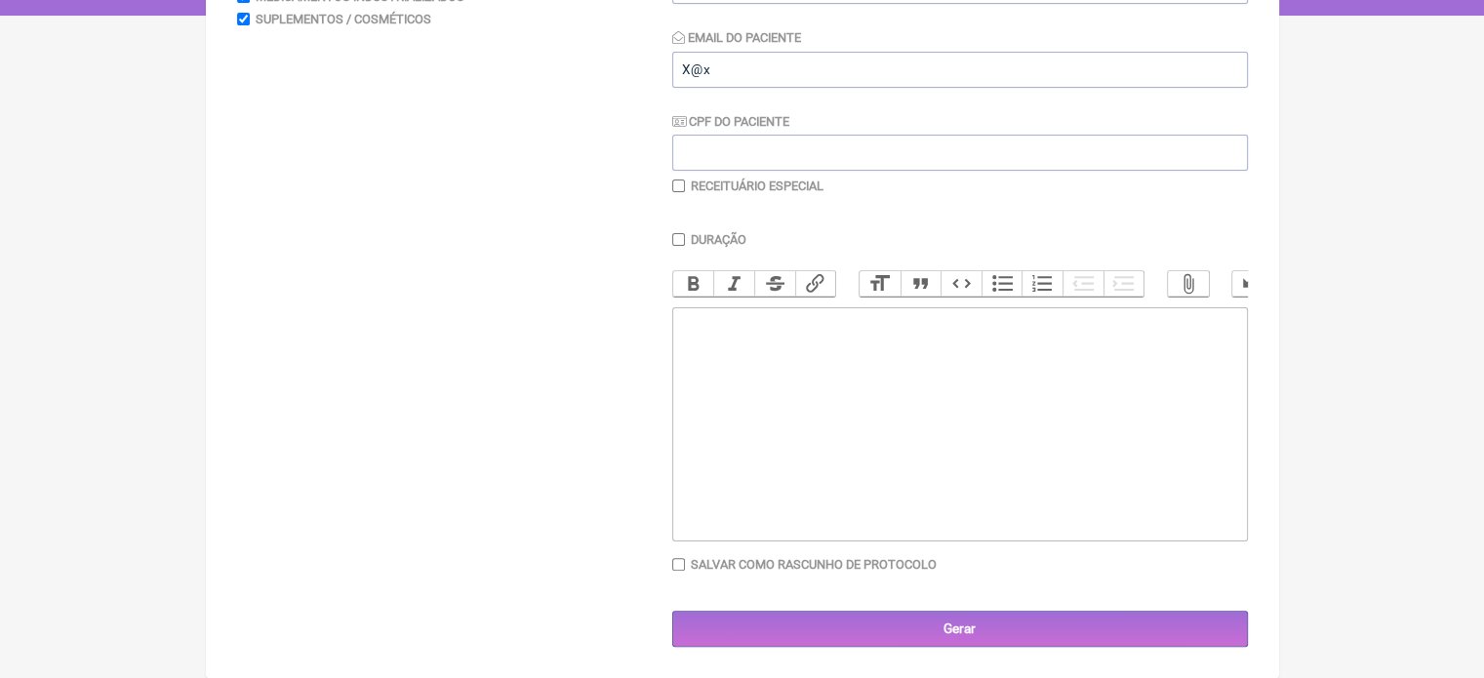
type trix-editor "<div><br><br></div>"
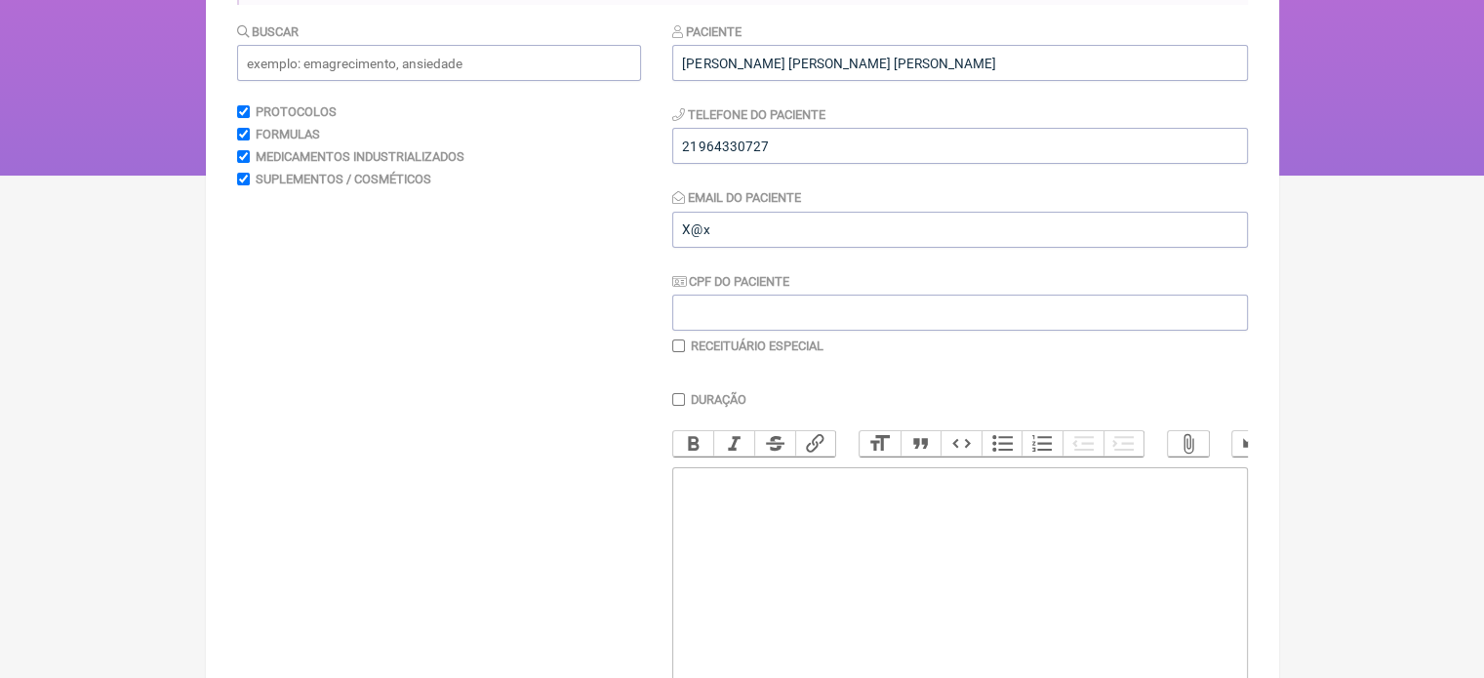
scroll to position [0, 0]
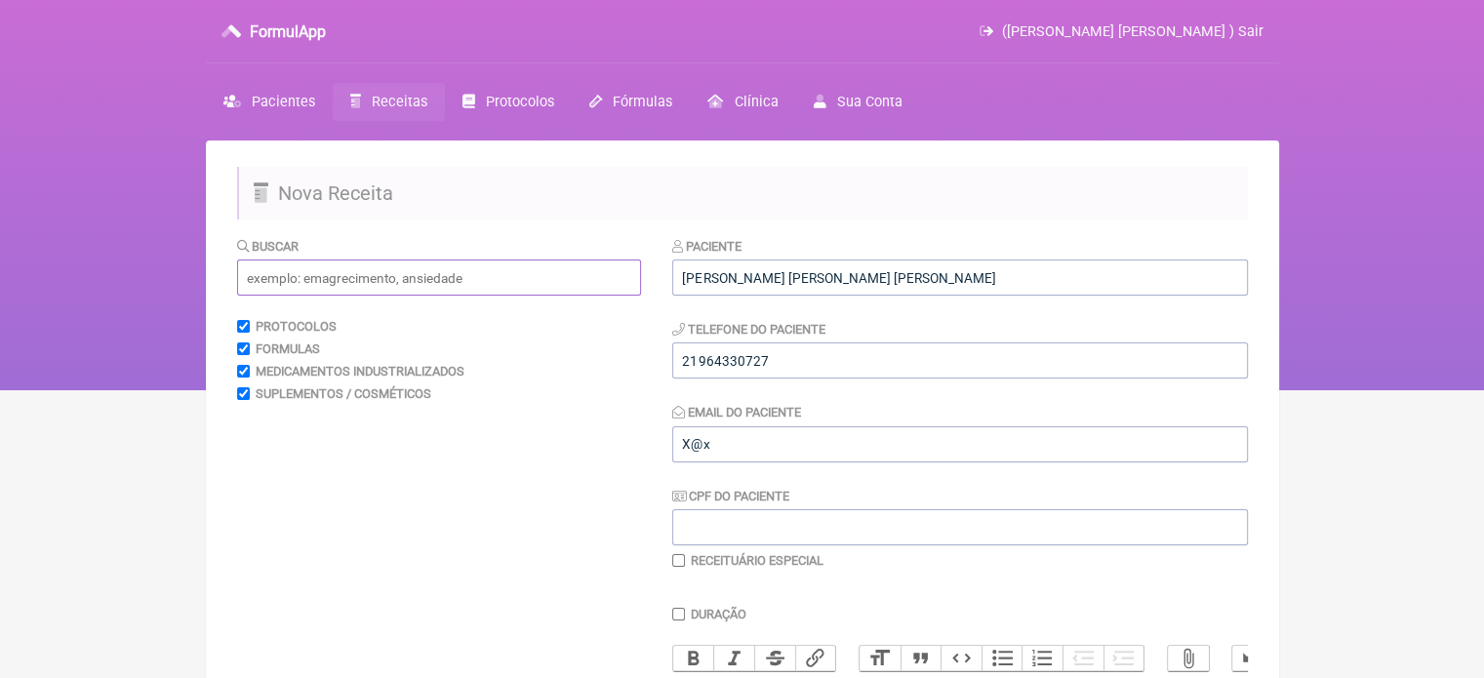
click at [351, 286] on input "text" at bounding box center [439, 277] width 404 height 36
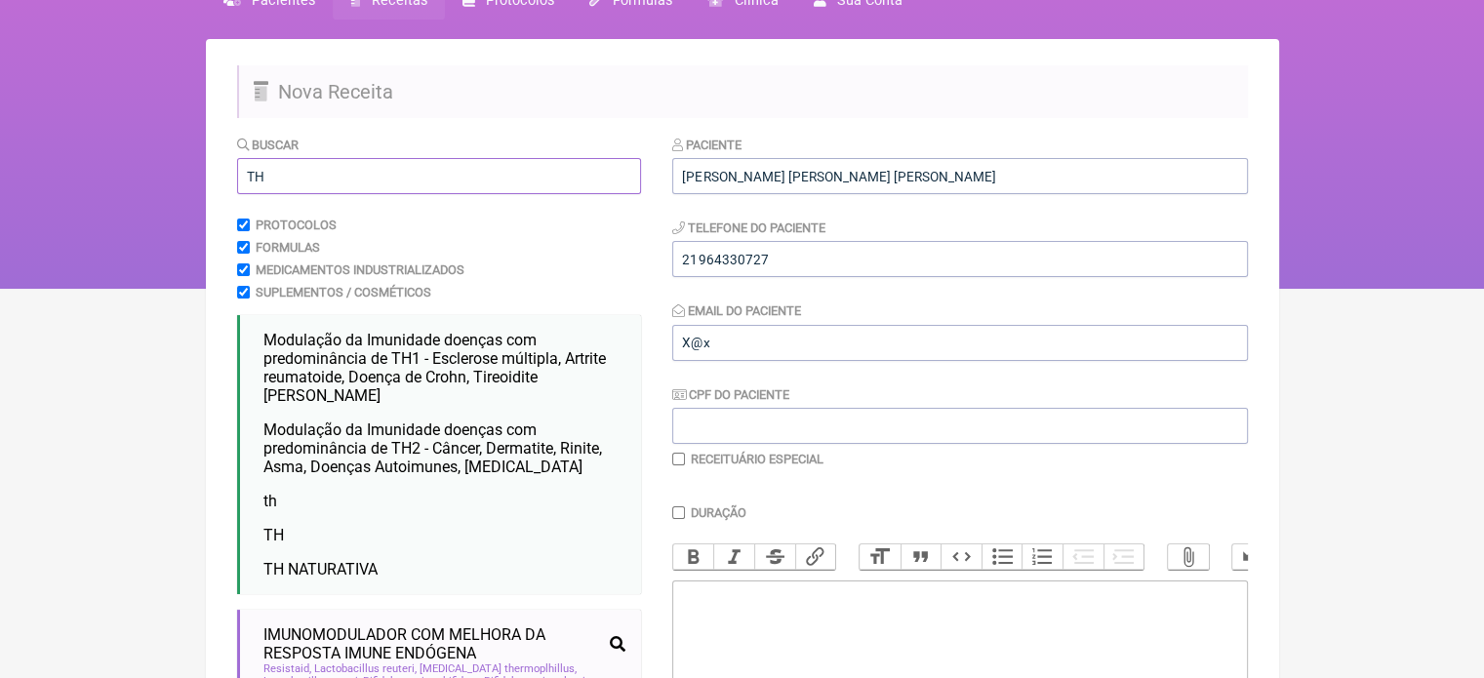
scroll to position [195, 0]
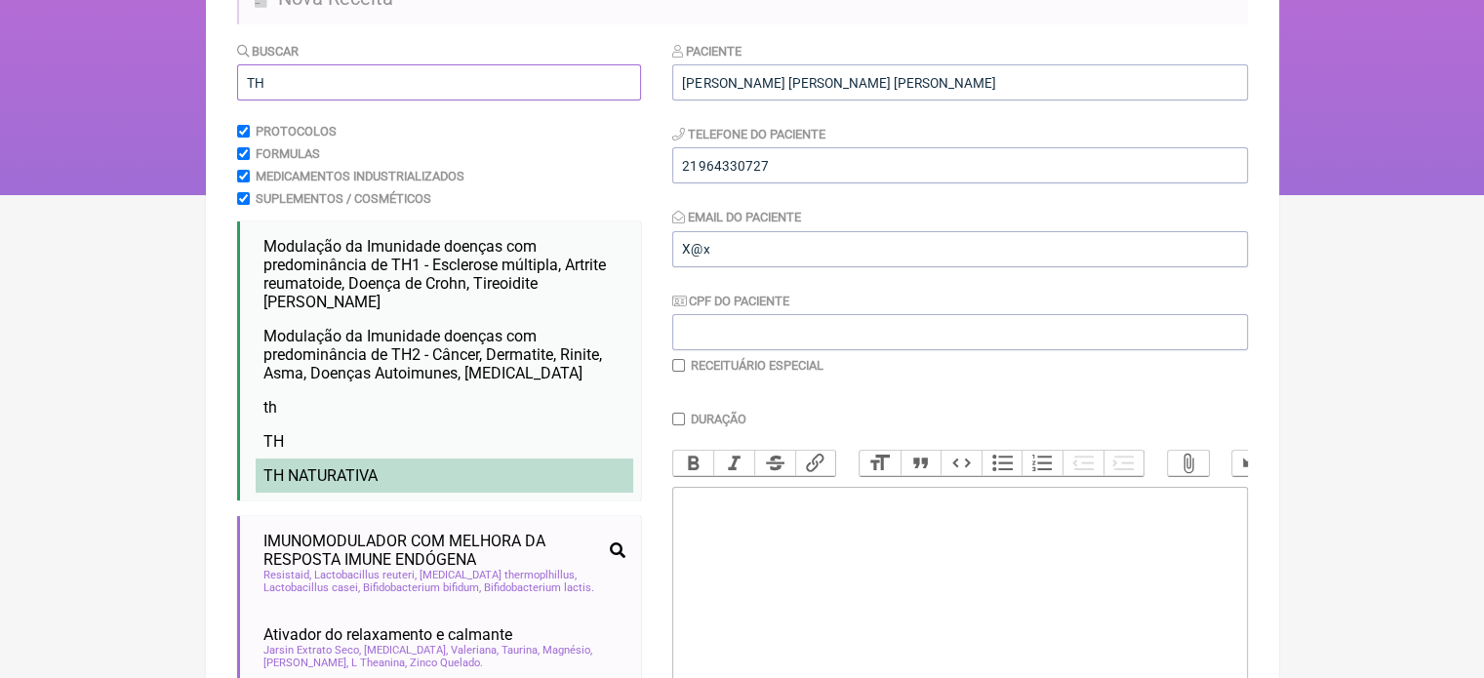
type input "TH"
click at [312, 470] on span "TH NATURATIVA" at bounding box center [320, 475] width 114 height 19
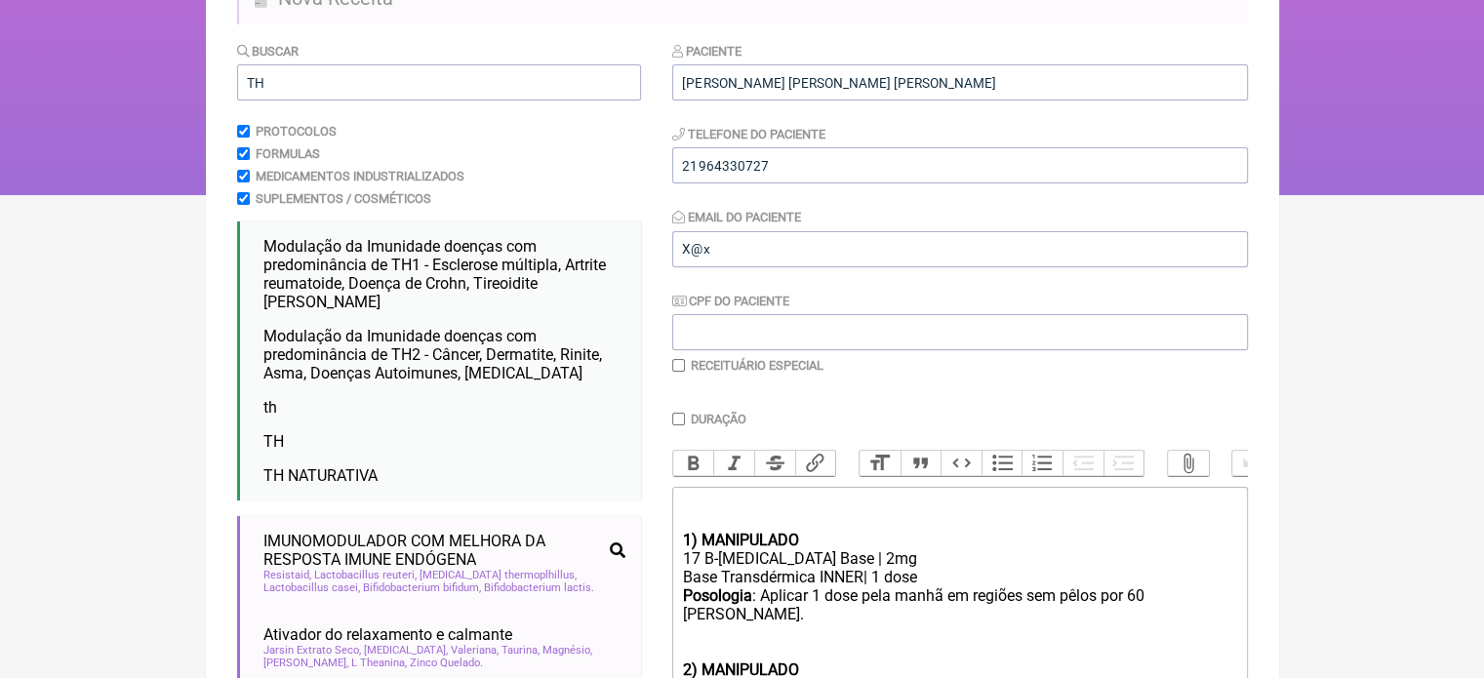
click at [683, 366] on input "checkbox" at bounding box center [678, 365] width 13 height 13
checkbox input "true"
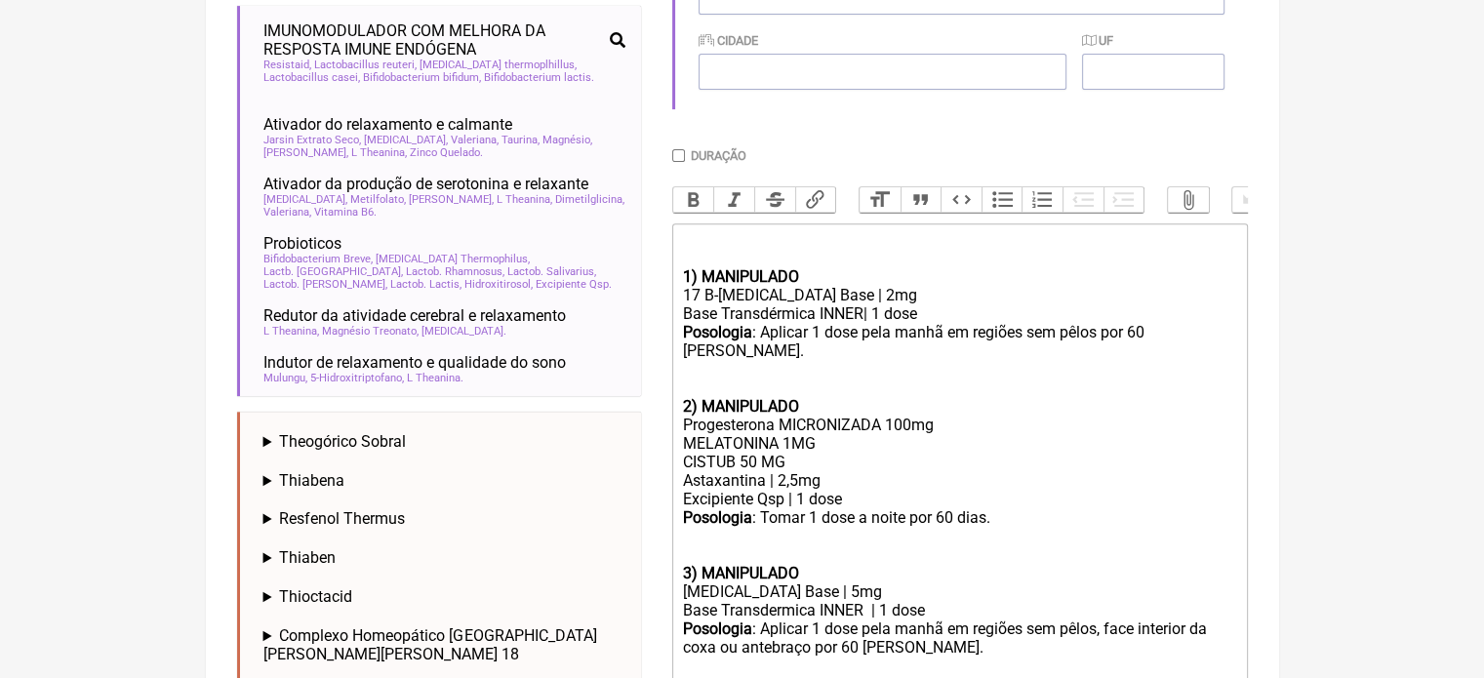
scroll to position [867, 0]
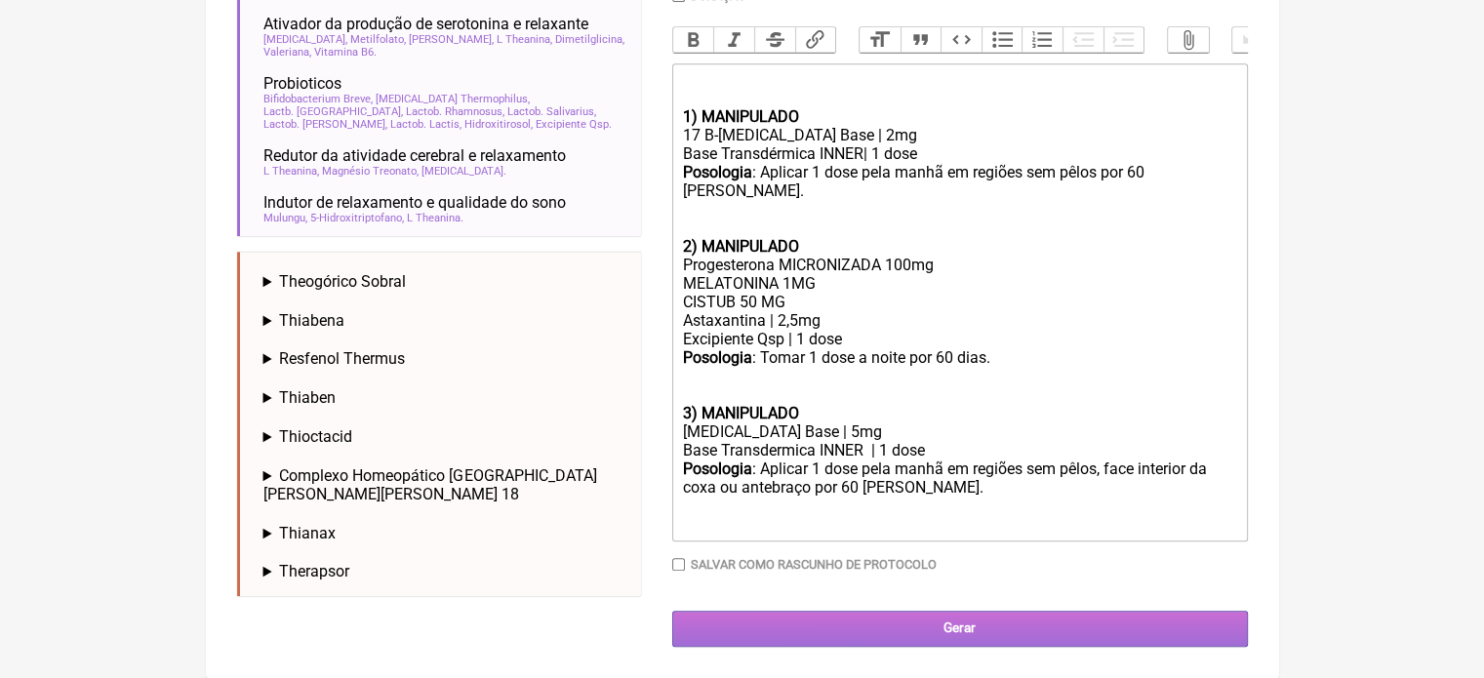
click at [913, 628] on input "Gerar" at bounding box center [960, 629] width 576 height 36
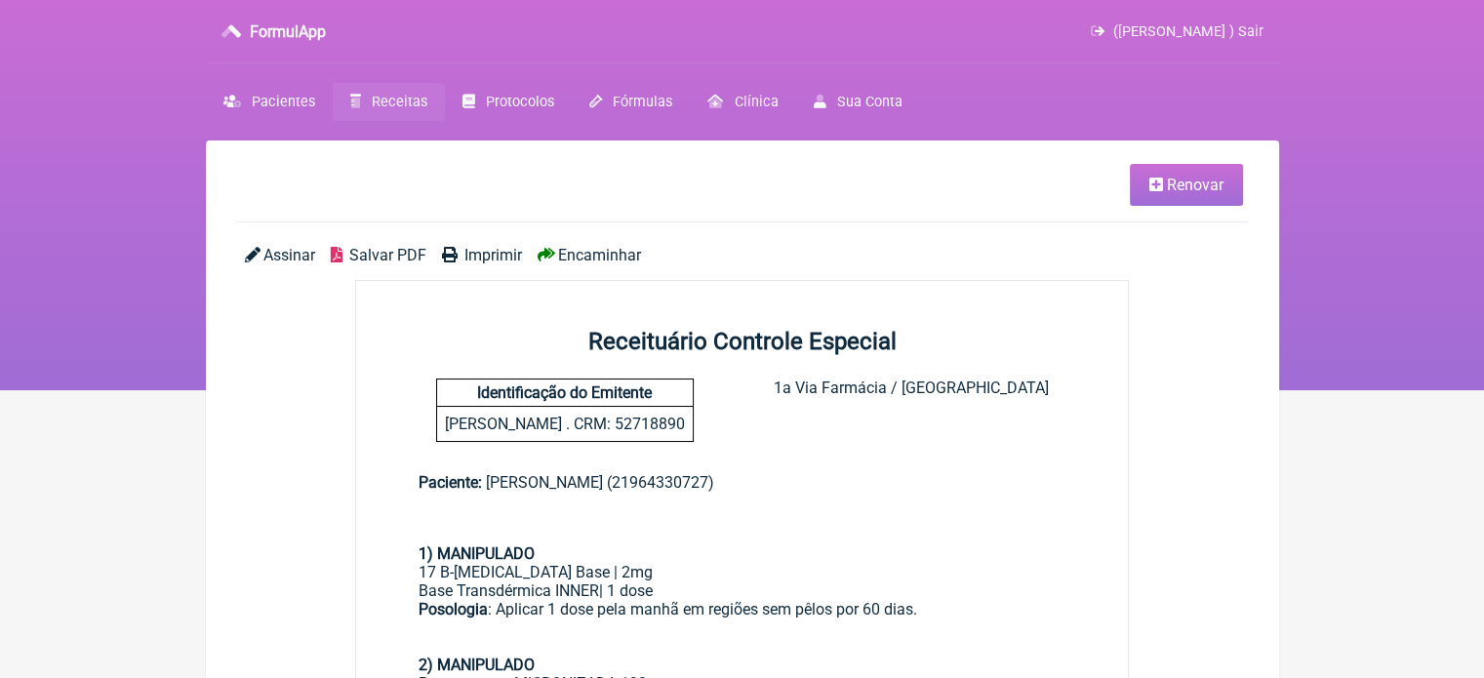
click at [492, 254] on span "Imprimir" at bounding box center [493, 255] width 58 height 19
click at [375, 103] on span "Receitas" at bounding box center [400, 102] width 56 height 17
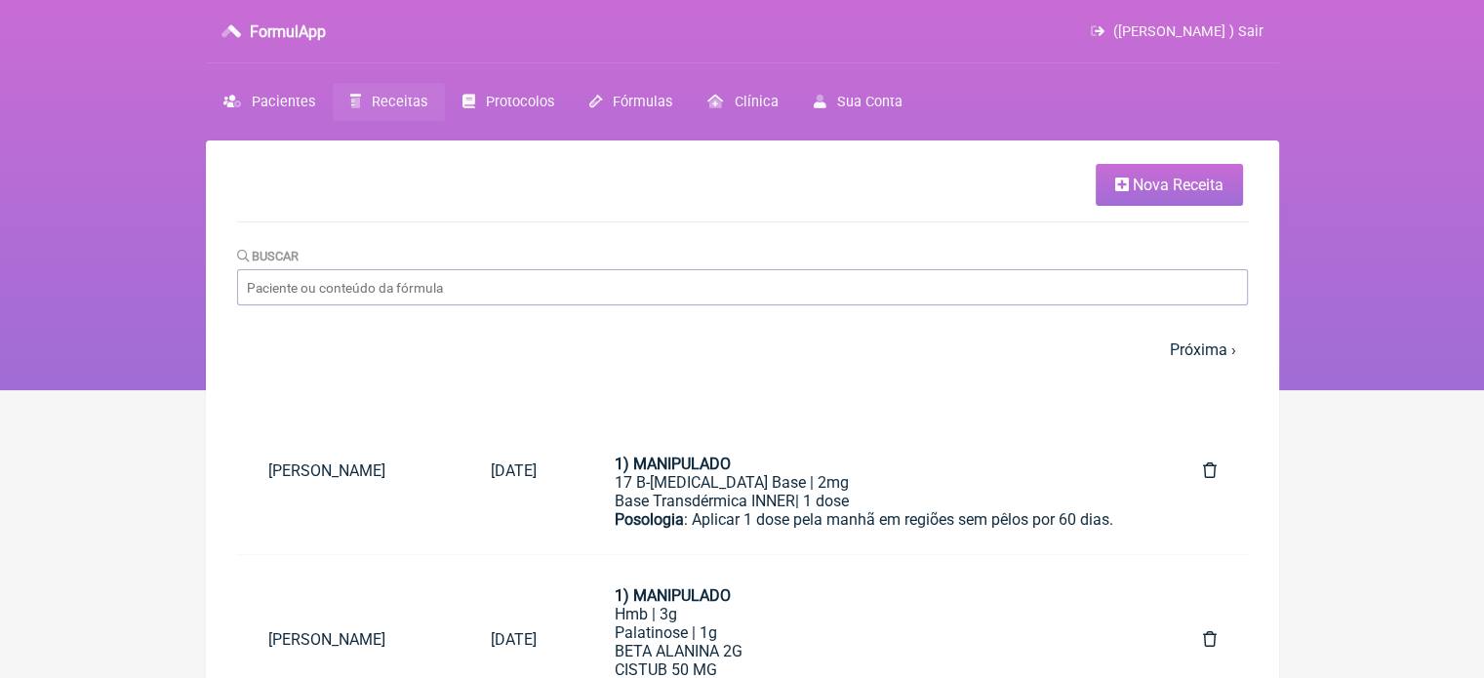
click at [1162, 176] on span "Nova Receita" at bounding box center [1178, 185] width 91 height 19
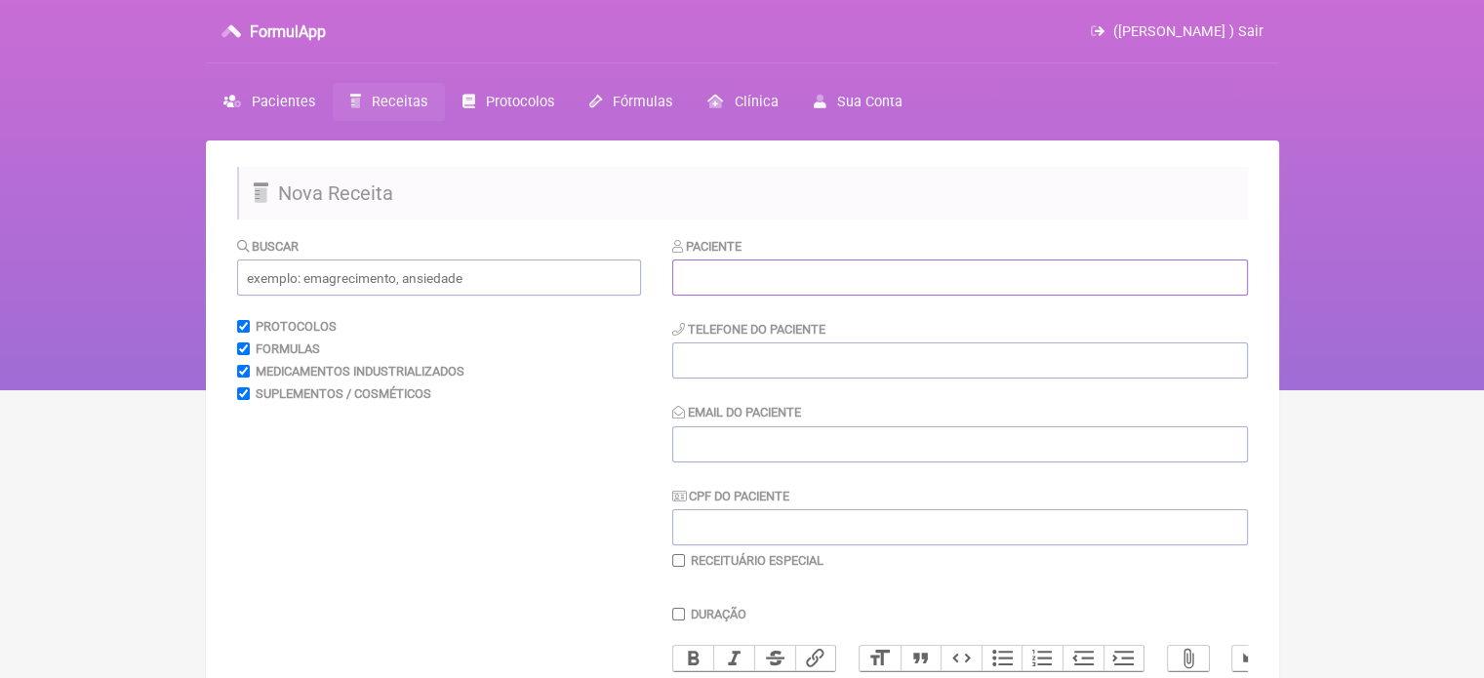
click at [736, 268] on input "text" at bounding box center [960, 277] width 576 height 36
paste input "VALERIA ARAUJO RODRIGUES"
type input "VALERIA ARAUJO RODRIGUES"
click at [729, 374] on input "tel" at bounding box center [960, 360] width 576 height 36
type input "21988961606"
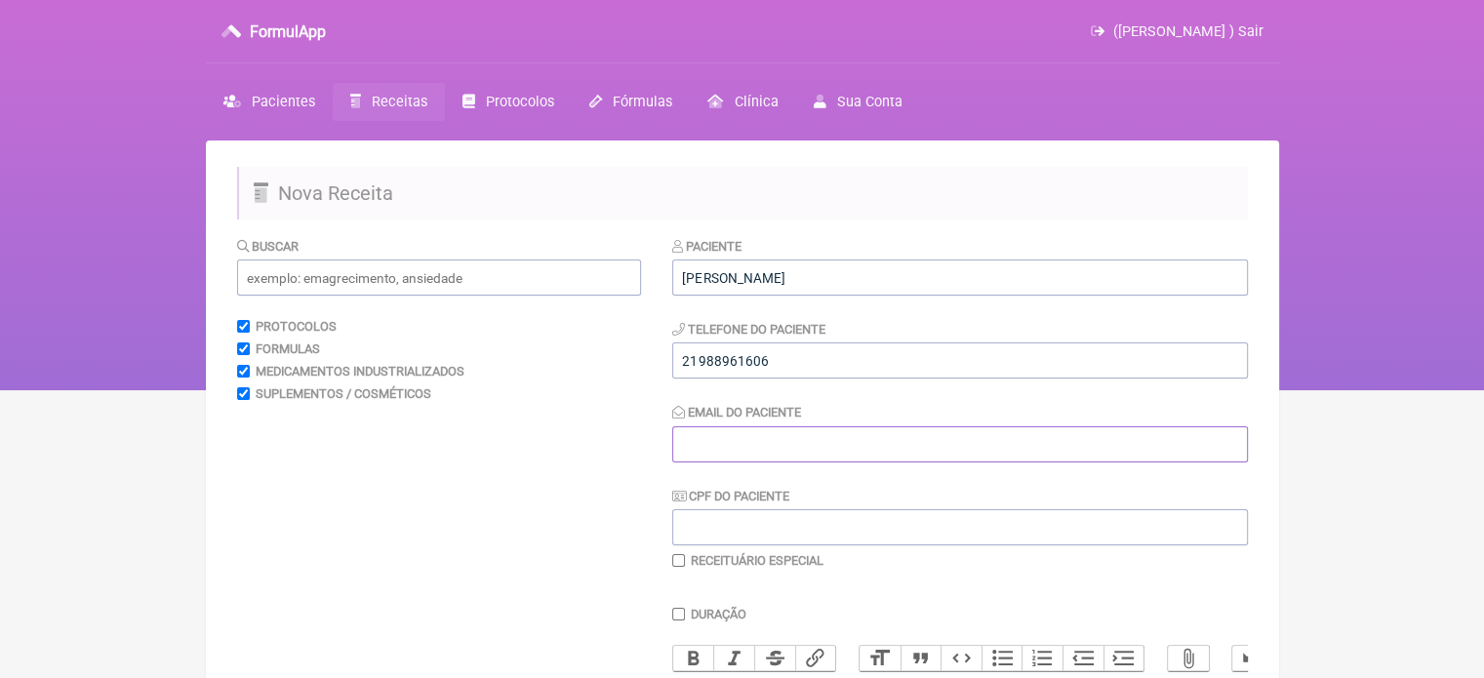
click at [722, 445] on input "Email do Paciente" at bounding box center [960, 444] width 576 height 36
type input "X@X"
click at [428, 282] on input "text" at bounding box center [439, 277] width 404 height 36
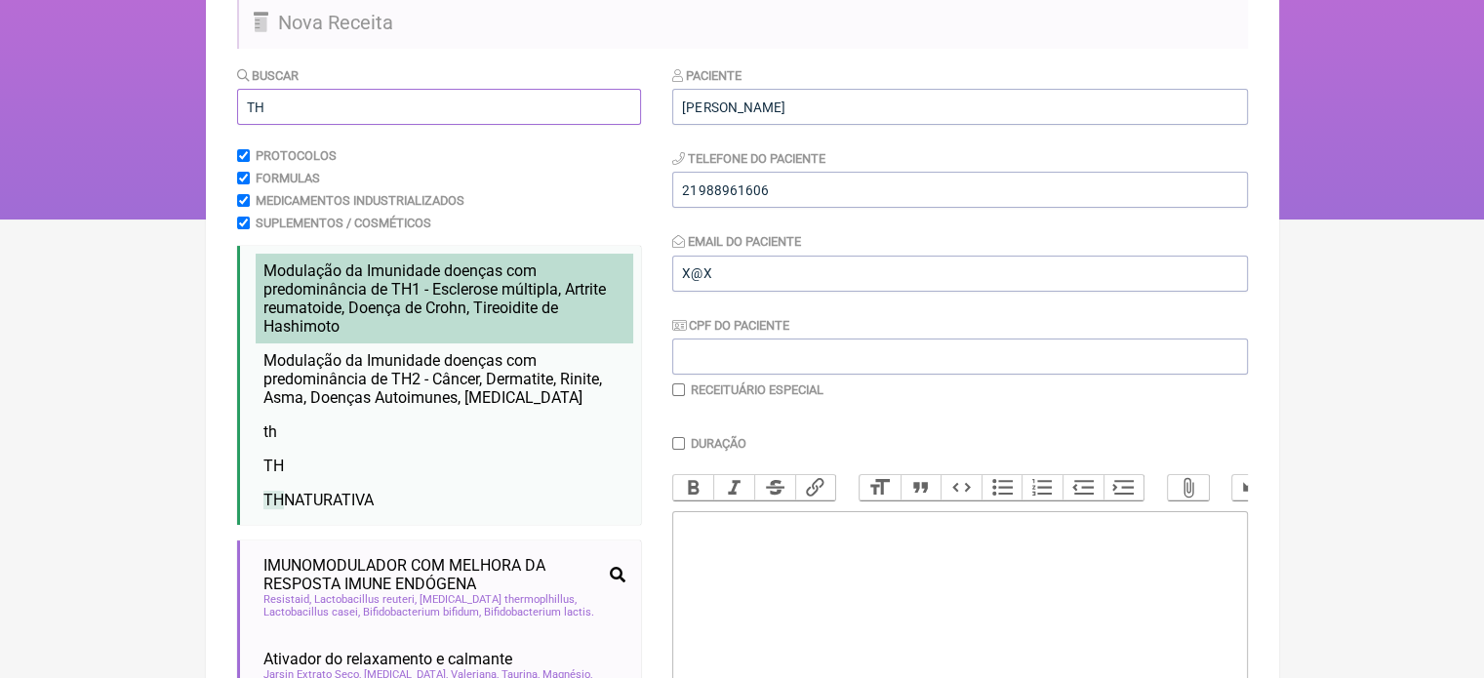
scroll to position [195, 0]
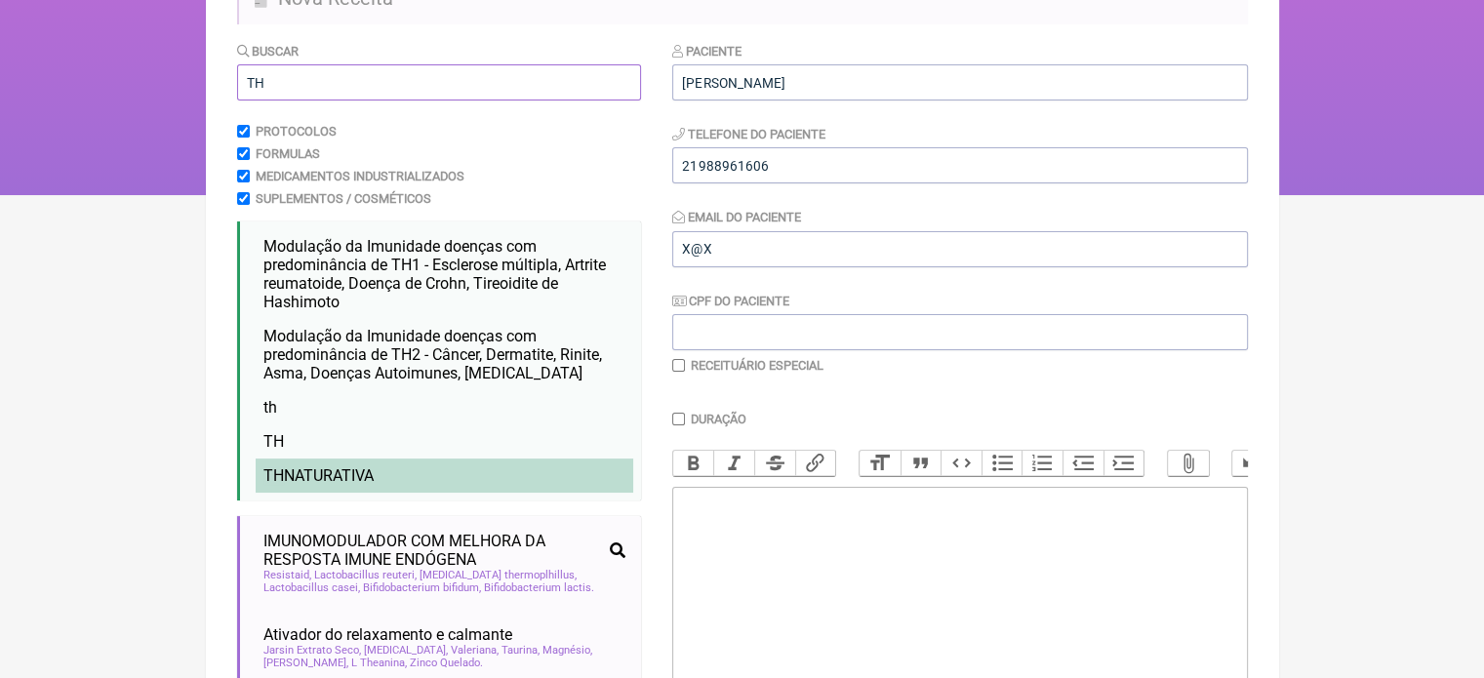
type input "TH"
click at [374, 477] on span "TH NATURATIVA" at bounding box center [318, 475] width 110 height 19
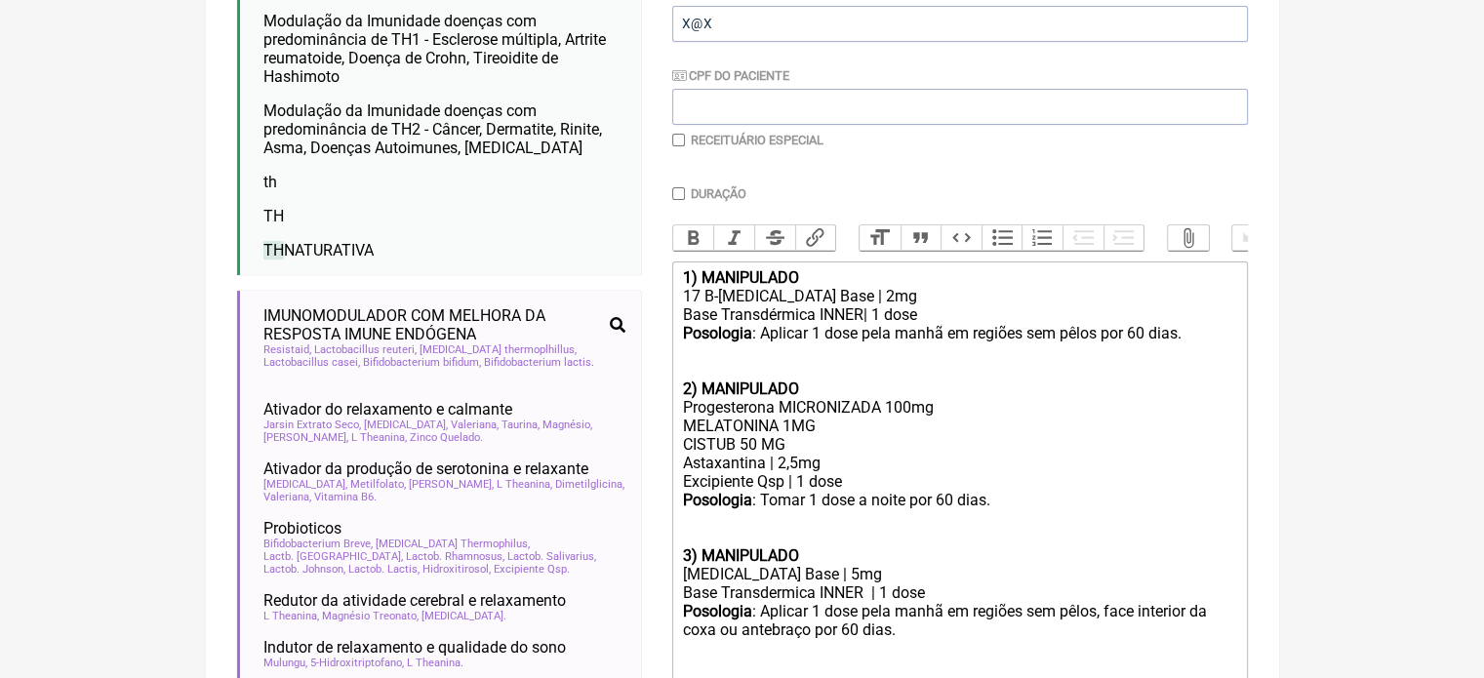
scroll to position [293, 0]
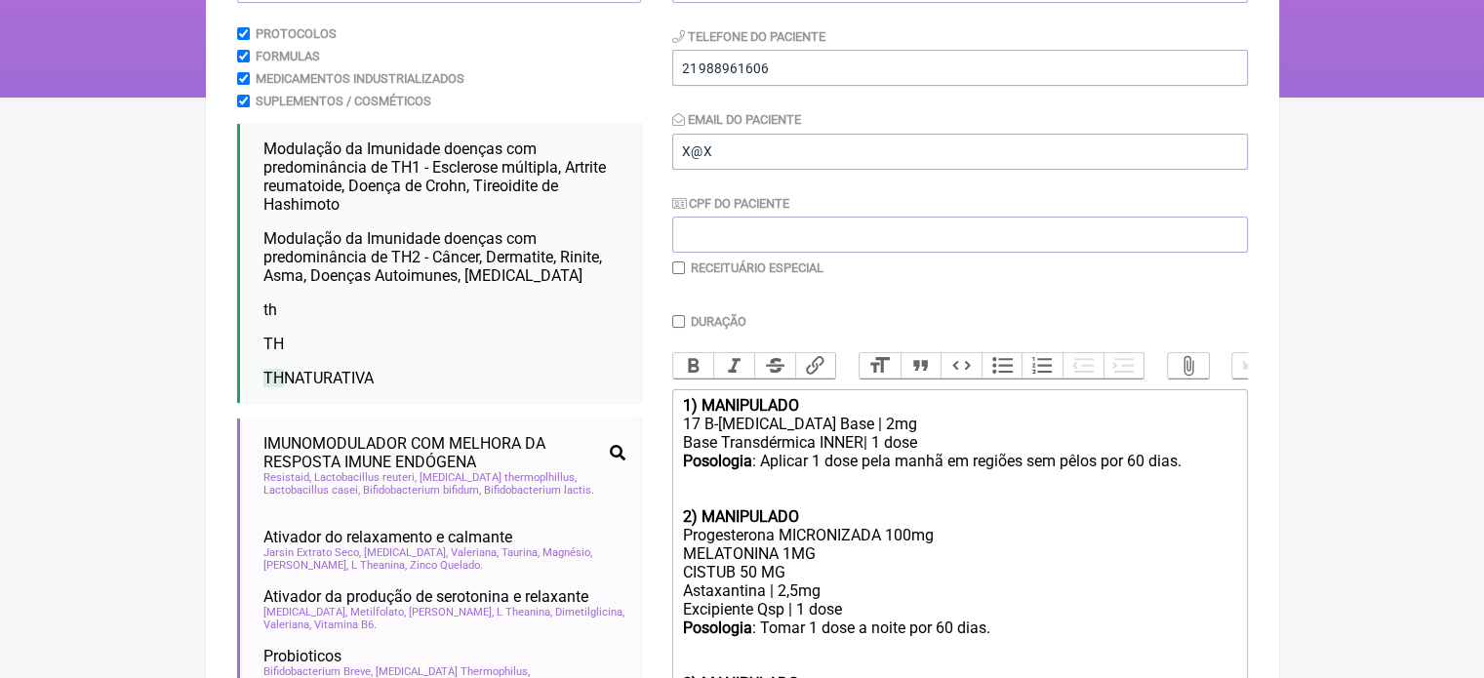
click at [678, 264] on input "checkbox" at bounding box center [678, 267] width 13 height 13
checkbox input "true"
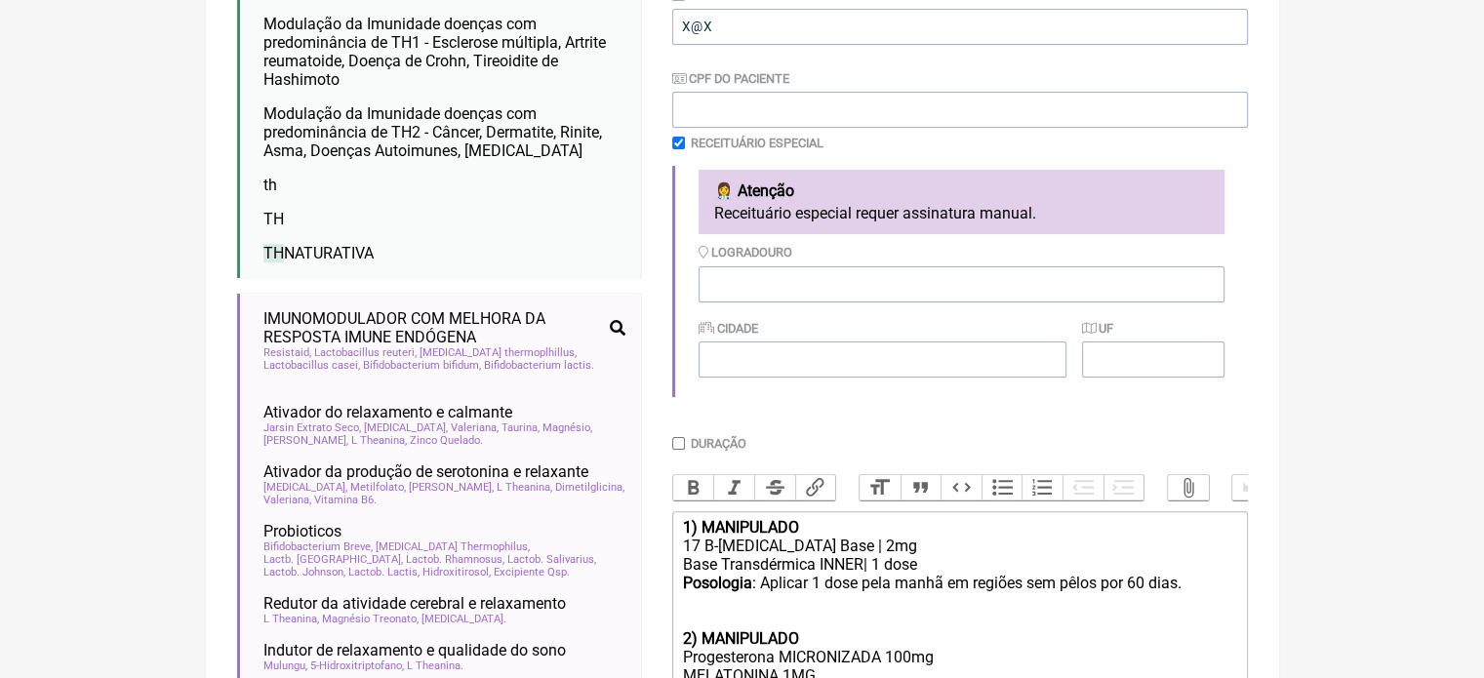
scroll to position [830, 0]
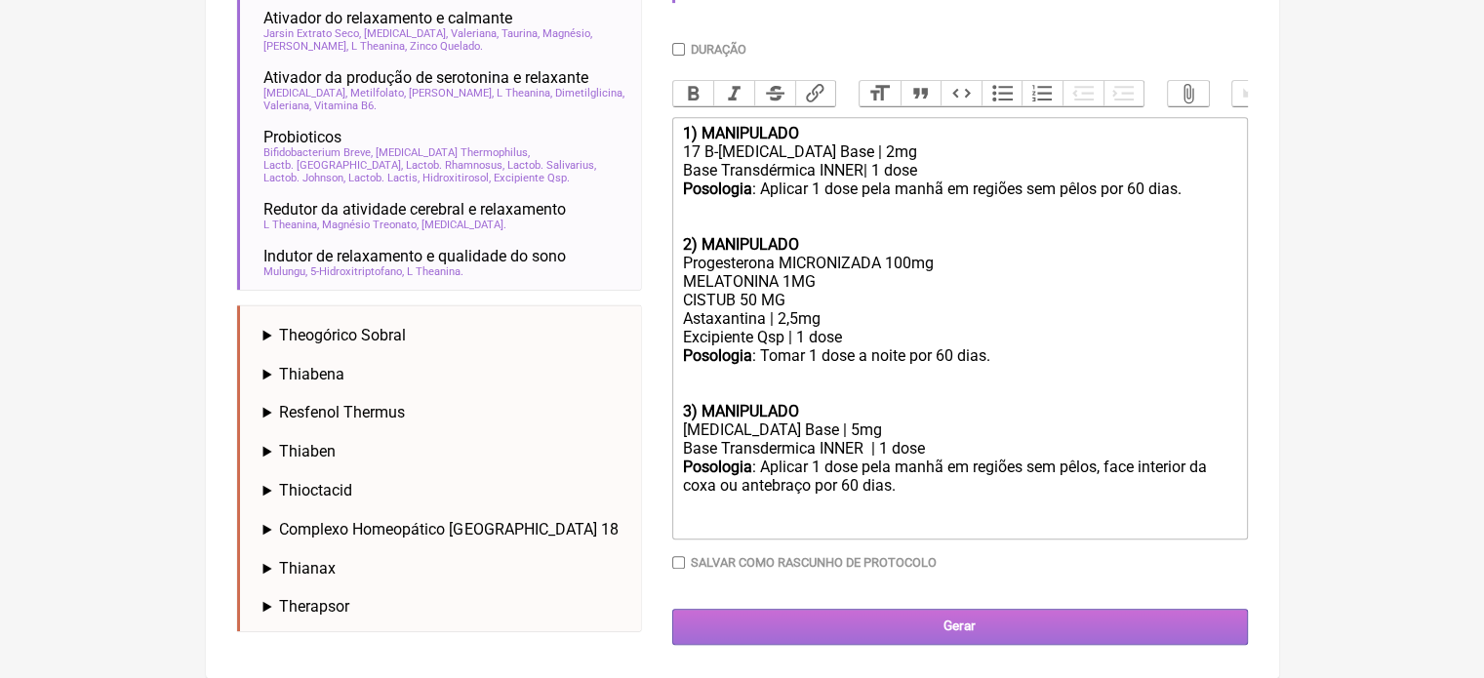
click at [947, 629] on input "Gerar" at bounding box center [960, 627] width 576 height 36
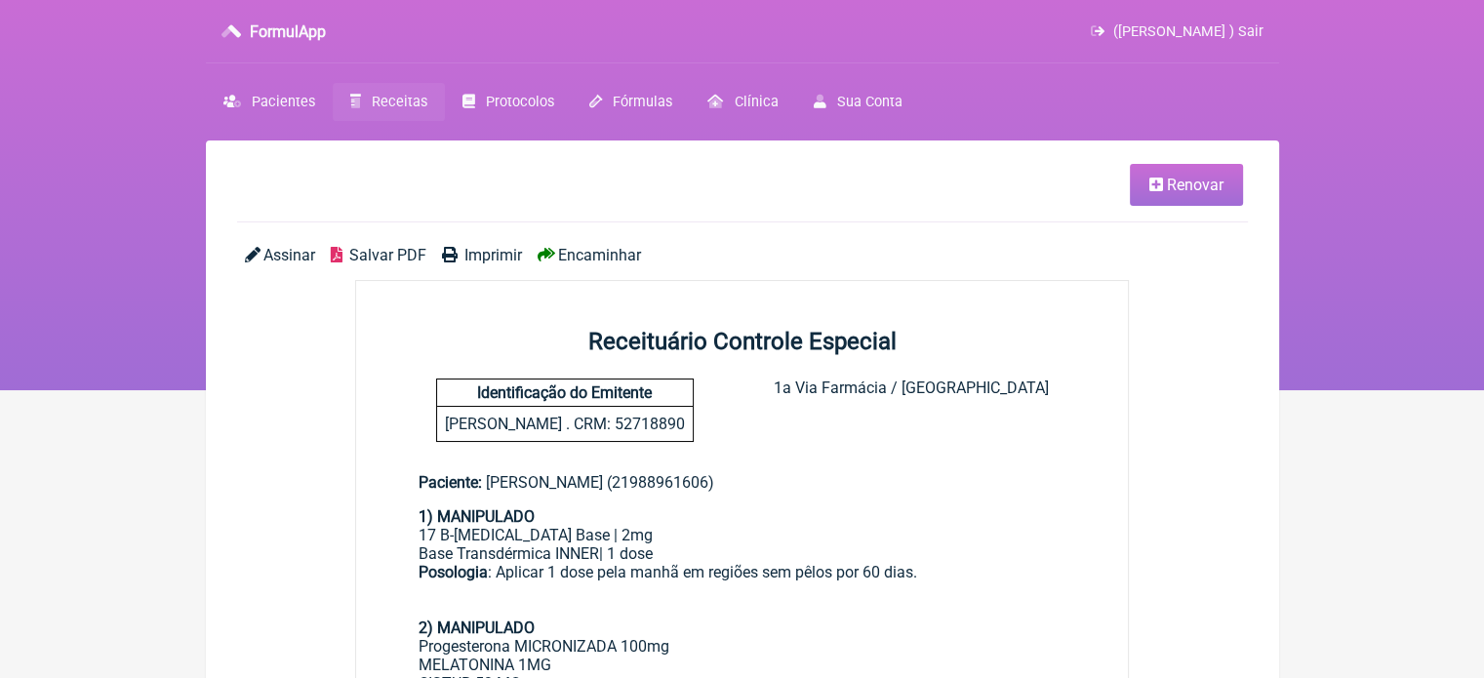
click at [483, 260] on span "Imprimir" at bounding box center [493, 255] width 58 height 19
